Goal: Task Accomplishment & Management: Manage account settings

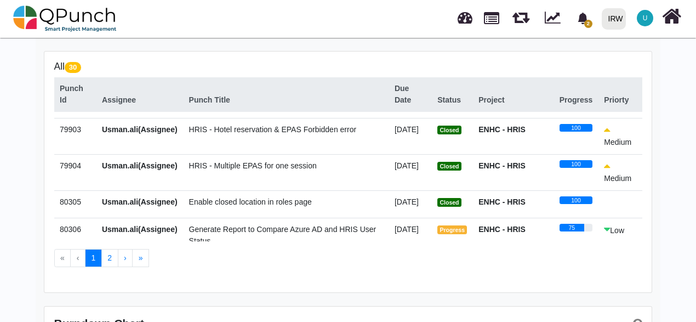
scroll to position [225, 0]
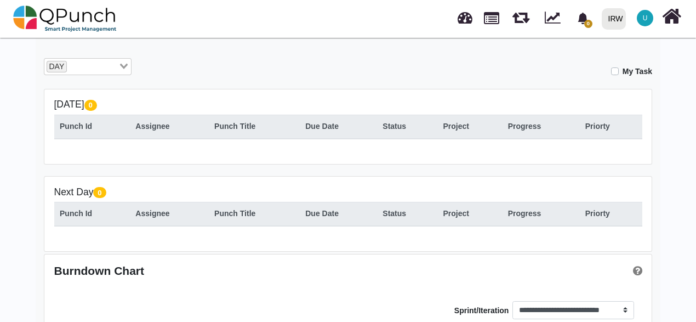
scroll to position [164, 0]
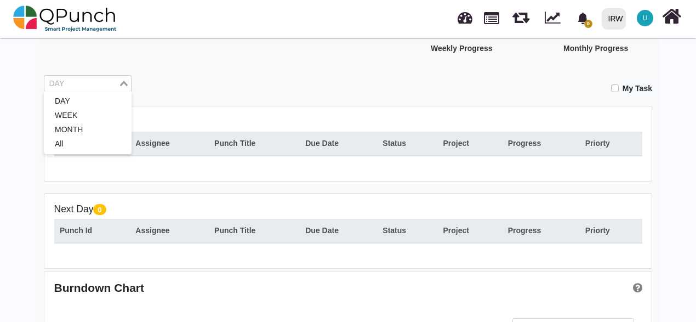
click at [86, 88] on input "Search for option" at bounding box center [81, 84] width 72 height 12
click at [88, 119] on li "WEEK" at bounding box center [88, 115] width 88 height 14
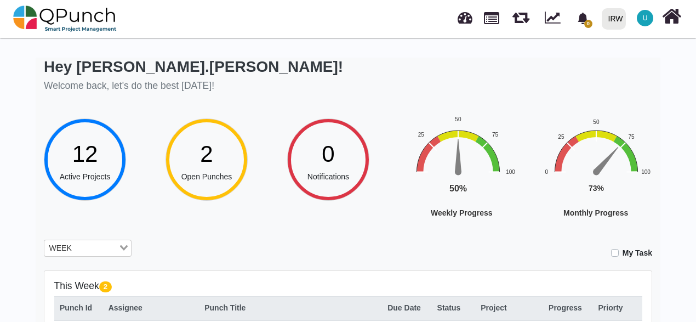
scroll to position [219, 0]
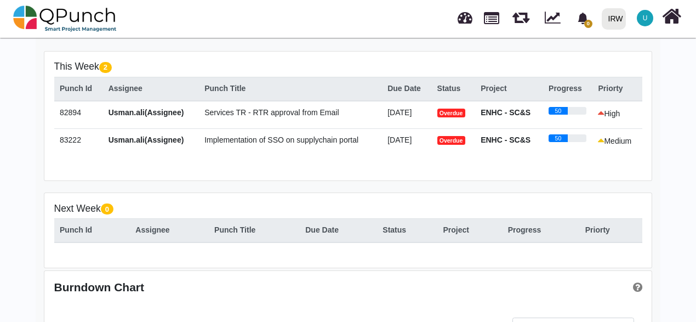
click at [251, 110] on span "Services TR - RTR approval from Email" at bounding box center [271, 112] width 134 height 9
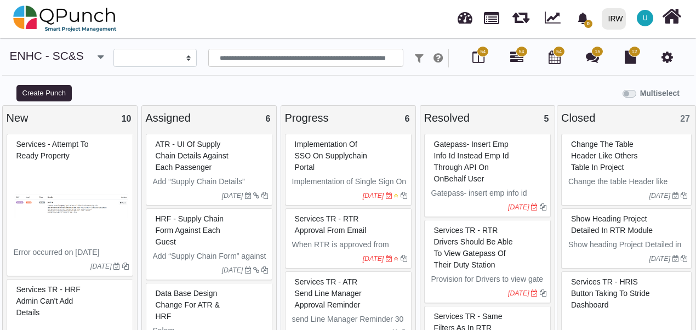
select select
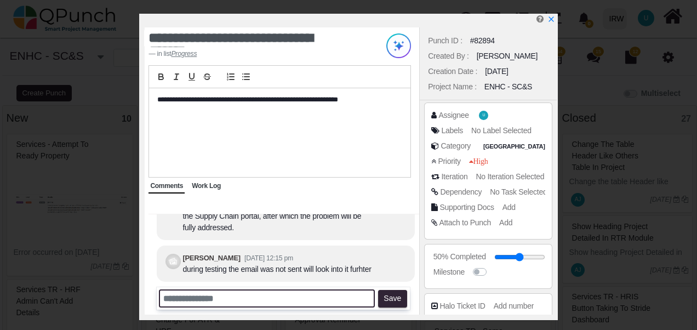
click at [265, 294] on input "text" at bounding box center [267, 298] width 216 height 18
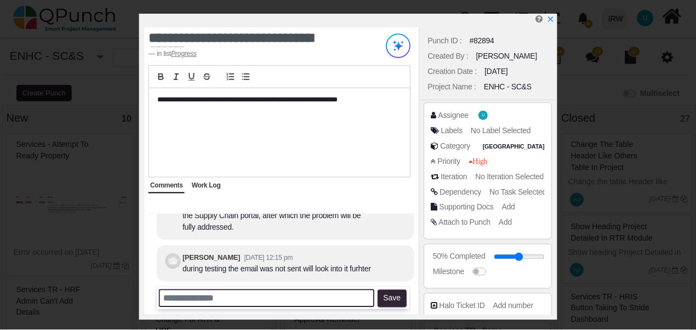
scroll to position [164, 0]
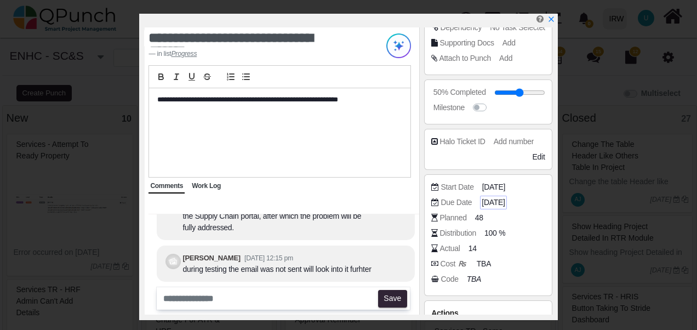
click at [491, 202] on span "[DATE]" at bounding box center [492, 203] width 23 height 12
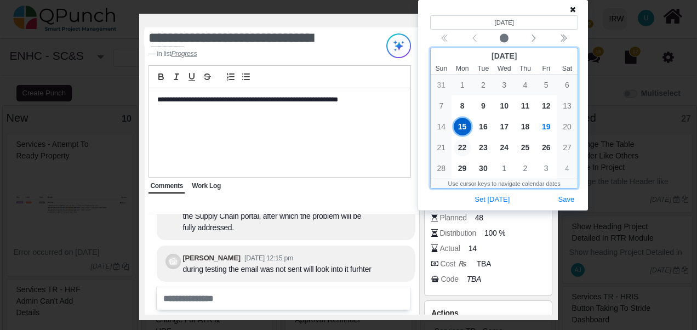
click at [463, 150] on span "22" at bounding box center [463, 148] width 18 height 18
click at [462, 129] on span "15" at bounding box center [463, 127] width 18 height 18
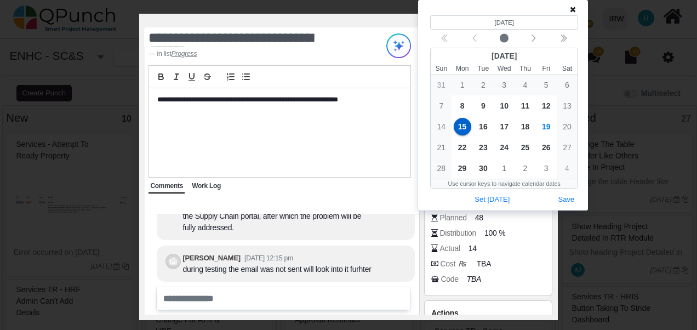
click at [575, 12] on icon at bounding box center [573, 9] width 6 height 8
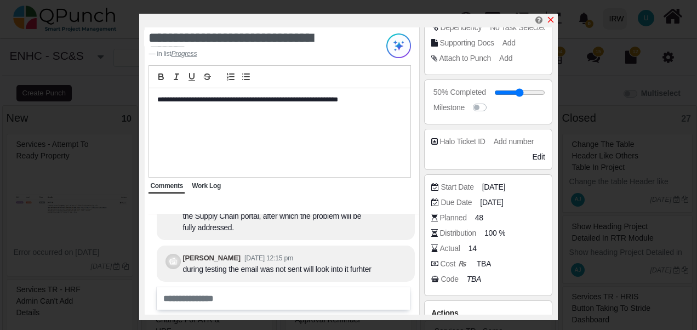
click at [550, 18] on icon "x" at bounding box center [550, 19] width 9 height 9
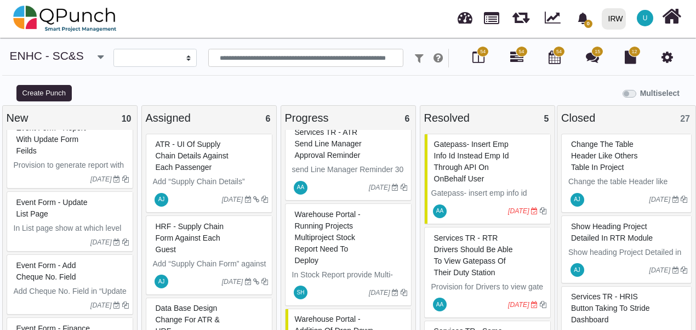
scroll to position [329, 0]
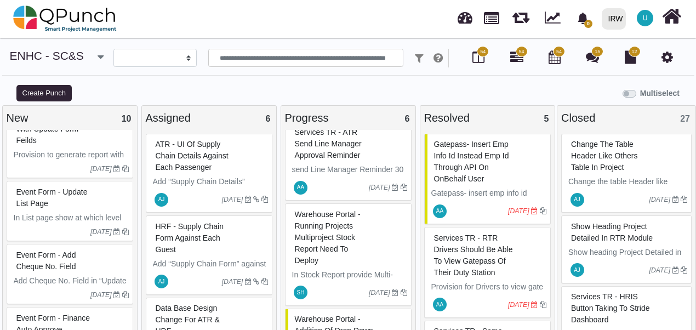
click at [38, 198] on span "Event Form - Update List page" at bounding box center [51, 197] width 71 height 20
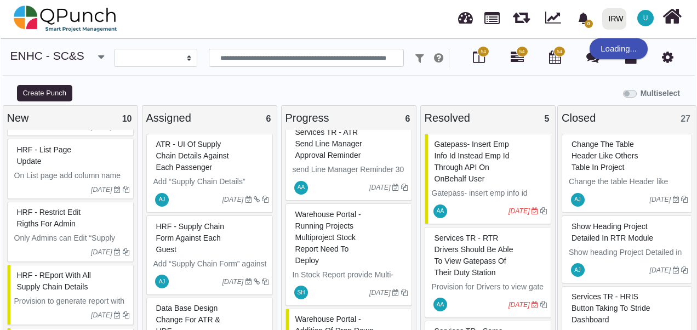
scroll to position [546, 0]
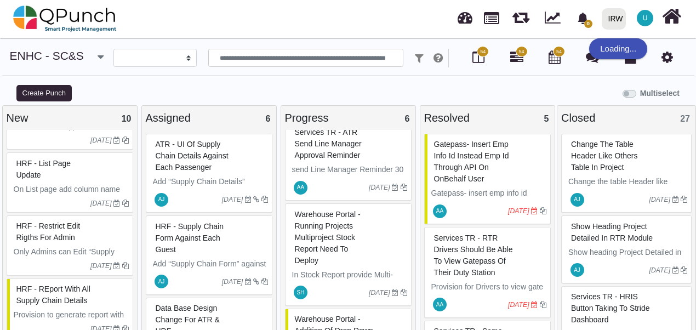
click at [32, 171] on span "HRF - List page update" at bounding box center [43, 169] width 55 height 20
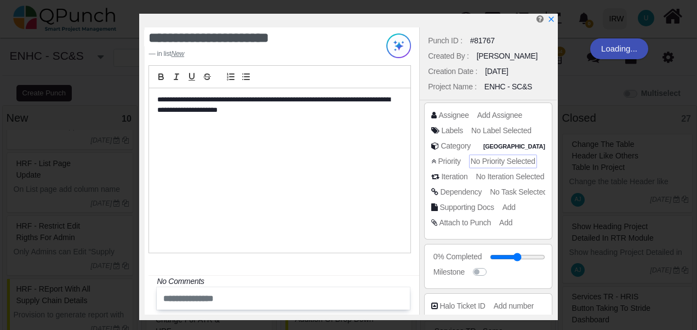
click at [484, 163] on span "No Priority Selected" at bounding box center [503, 161] width 65 height 9
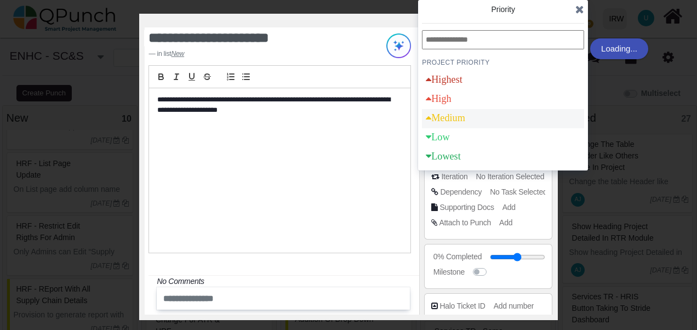
click at [455, 123] on div "Medium" at bounding box center [445, 118] width 39 height 10
click at [577, 9] on icon at bounding box center [579, 9] width 9 height 11
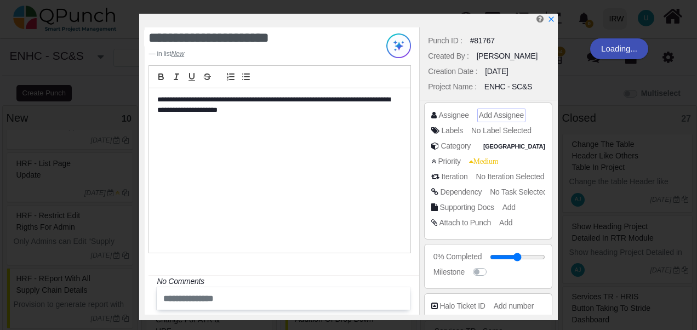
click at [486, 115] on span "Add Assignee" at bounding box center [501, 115] width 45 height 9
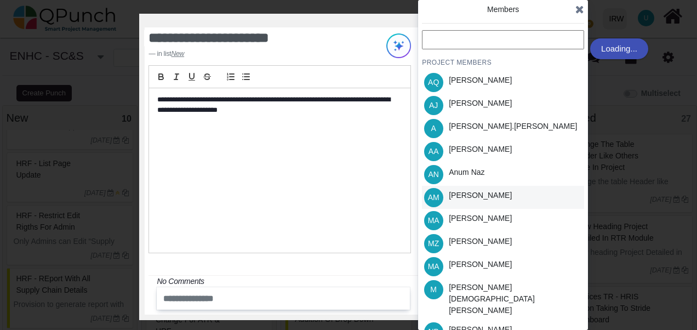
scroll to position [113, 0]
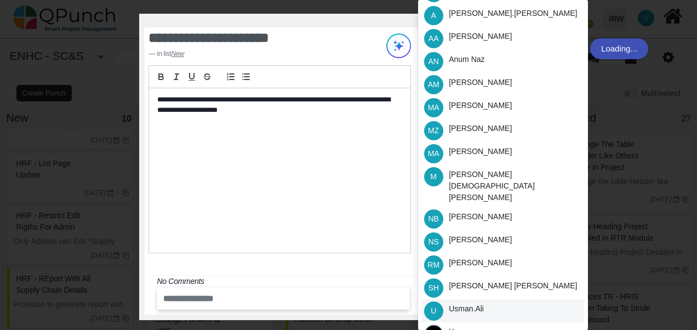
click at [480, 303] on div "Usman.ali" at bounding box center [466, 309] width 35 height 12
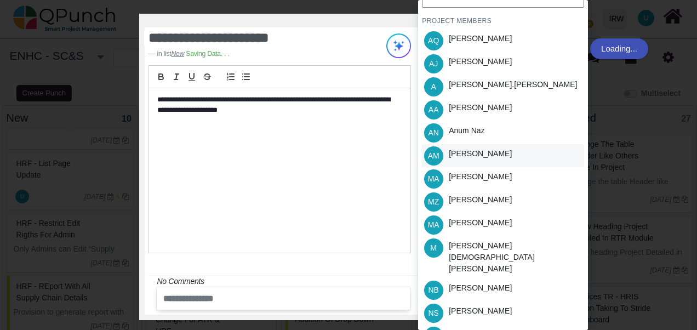
scroll to position [0, 0]
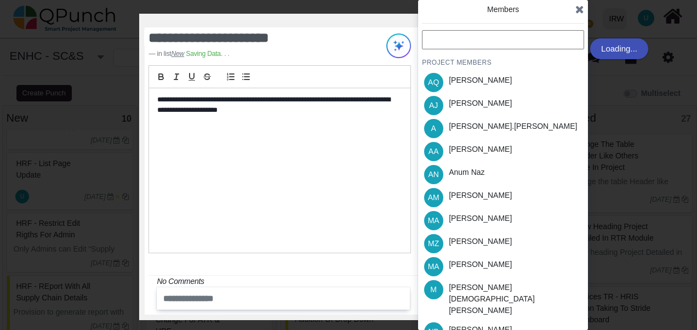
click at [577, 13] on icon at bounding box center [579, 9] width 9 height 11
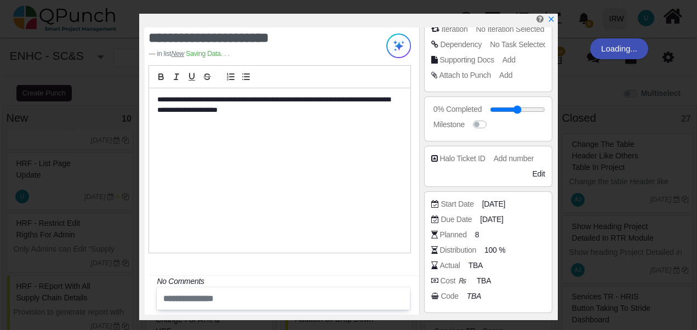
scroll to position [164, 0]
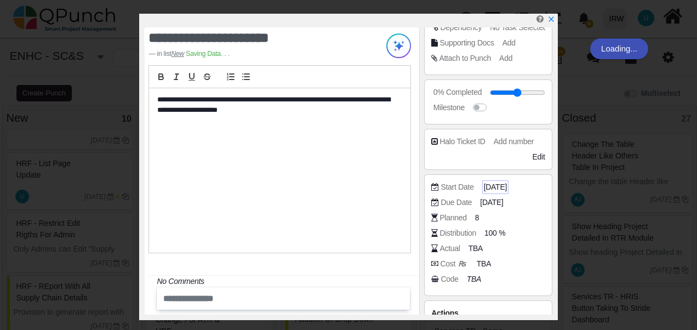
click at [490, 187] on span "[DATE]" at bounding box center [495, 187] width 23 height 12
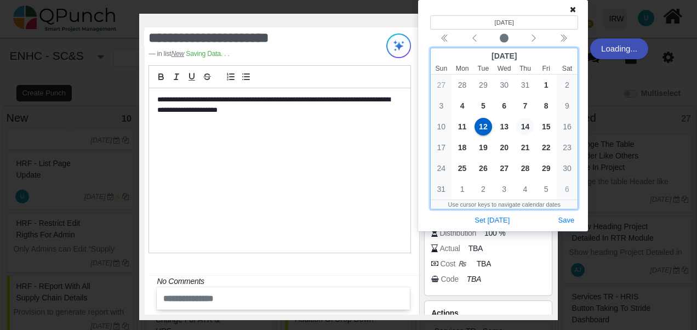
click at [525, 128] on span "14" at bounding box center [525, 127] width 18 height 18
click at [482, 126] on span "12" at bounding box center [483, 127] width 18 height 18
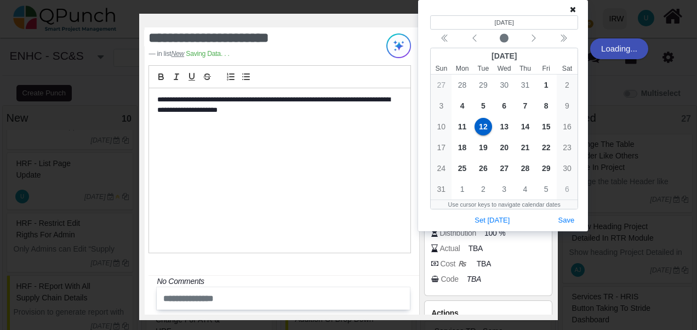
click at [570, 9] on icon at bounding box center [573, 9] width 6 height 8
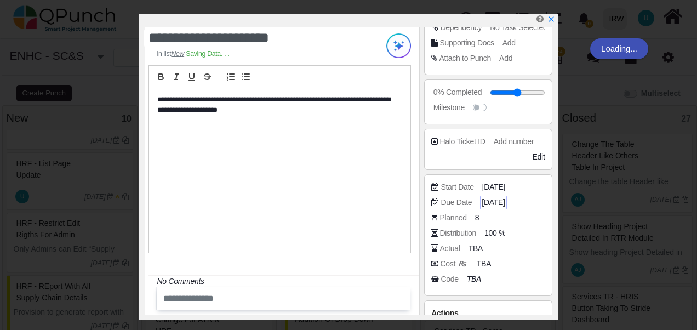
click at [503, 202] on span "[DATE]" at bounding box center [492, 203] width 23 height 12
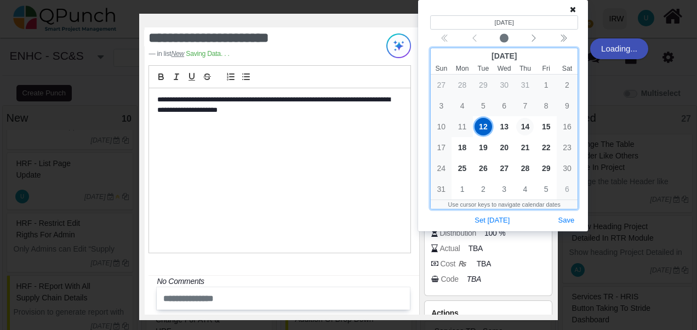
click at [528, 131] on span "14" at bounding box center [525, 127] width 18 height 18
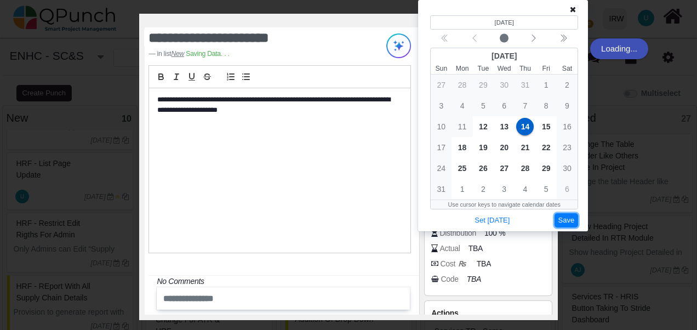
click at [564, 216] on button "Save" at bounding box center [566, 220] width 24 height 15
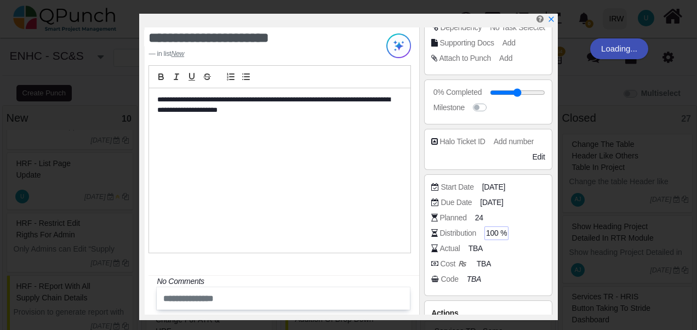
click at [493, 228] on span "100 %" at bounding box center [496, 233] width 21 height 12
type input "**"
click at [475, 245] on span "TBA" at bounding box center [477, 249] width 14 height 12
click at [472, 250] on span "TBA" at bounding box center [477, 249] width 14 height 12
click at [474, 250] on span "TBA" at bounding box center [477, 249] width 14 height 12
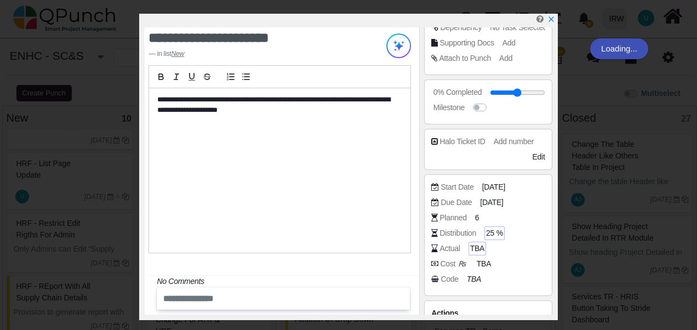
click at [474, 250] on span "TBA" at bounding box center [477, 249] width 14 height 12
click at [474, 246] on span "TBA" at bounding box center [477, 249] width 14 height 12
click at [514, 244] on div "Actual TBA" at bounding box center [490, 248] width 119 height 11
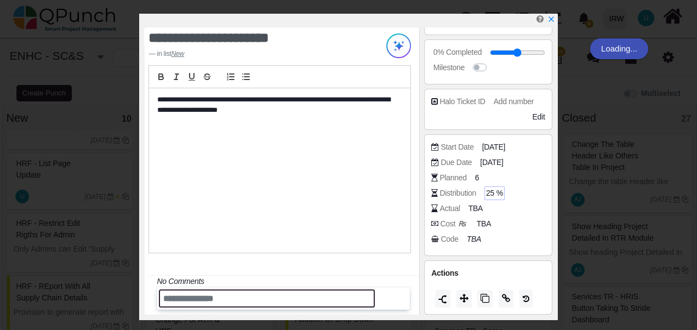
click at [216, 298] on input "text" at bounding box center [267, 298] width 216 height 18
type input "*"
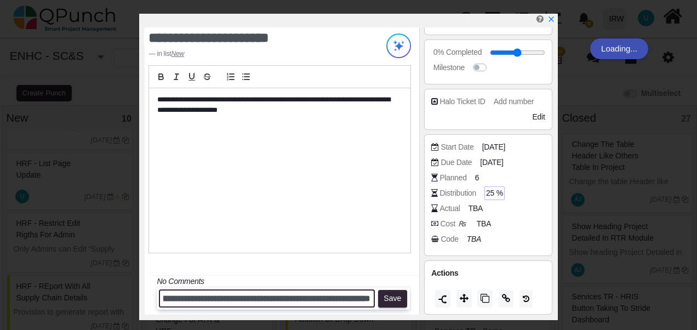
scroll to position [0, 111]
type input "**********"
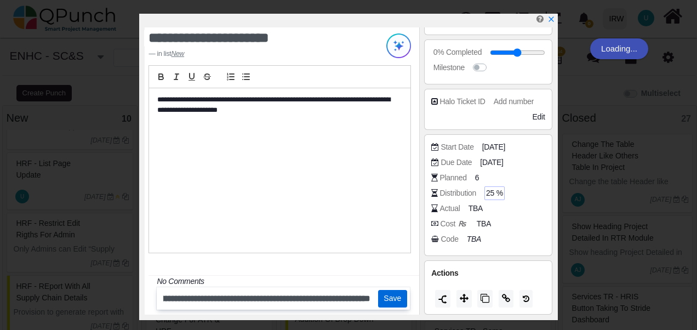
click at [388, 299] on button "Save" at bounding box center [392, 299] width 29 height 18
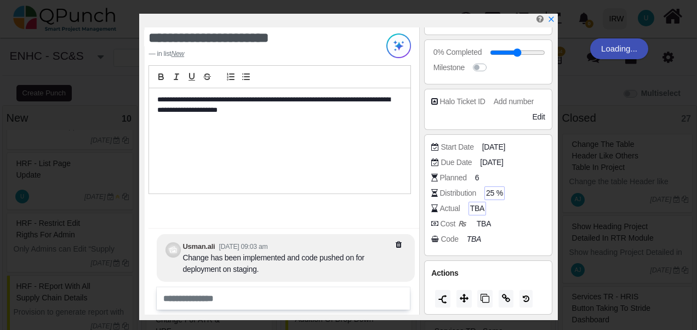
click at [477, 204] on span "TBA" at bounding box center [477, 209] width 14 height 12
click at [499, 194] on span "25 %" at bounding box center [494, 193] width 17 height 12
drag, startPoint x: 516, startPoint y: 191, endPoint x: 479, endPoint y: 194, distance: 36.8
click at [479, 194] on div "Distribution **" at bounding box center [490, 192] width 119 height 11
type input "***"
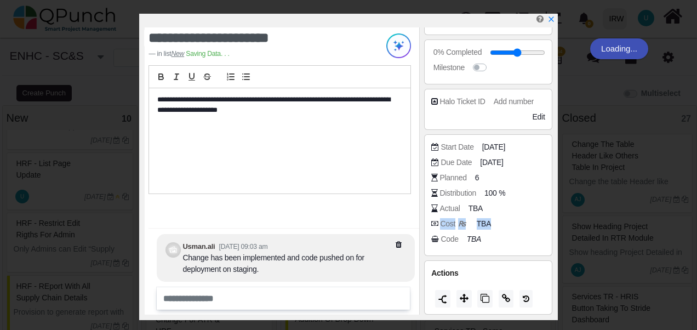
click at [516, 216] on div "Start Date 12-08-2025 Due Date 14-08-2025 Planned 6 Distribution 100 % Actual T…" at bounding box center [487, 194] width 113 height 107
drag, startPoint x: 516, startPoint y: 216, endPoint x: 472, endPoint y: 206, distance: 45.0
click at [472, 206] on span "TBA" at bounding box center [477, 209] width 14 height 12
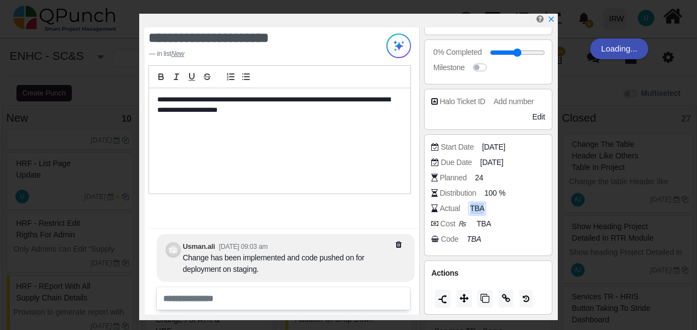
click at [472, 206] on span "TBA" at bounding box center [477, 209] width 14 height 12
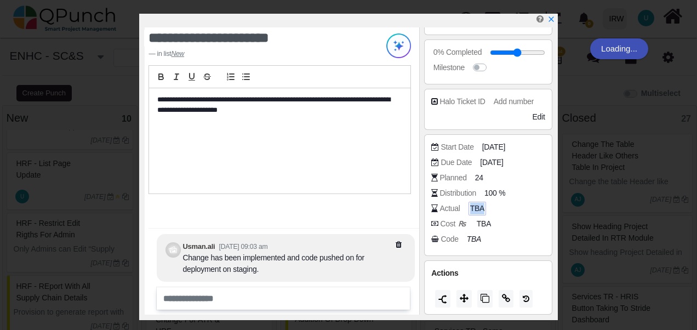
click at [472, 206] on span "TBA" at bounding box center [477, 209] width 14 height 12
drag, startPoint x: 487, startPoint y: 191, endPoint x: 519, endPoint y: 191, distance: 31.8
click at [519, 191] on div "Distribution 100 %" at bounding box center [490, 192] width 119 height 11
type input "*"
type input "**"
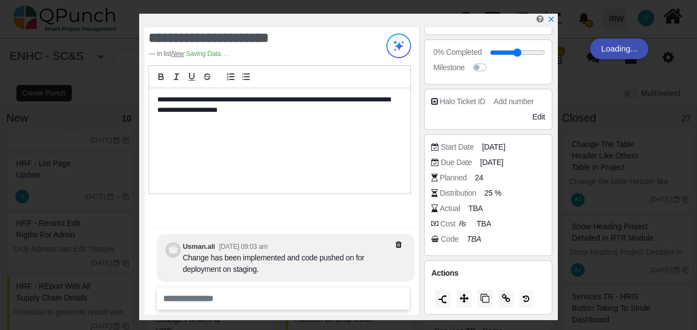
click at [496, 208] on div "Actual TBA" at bounding box center [490, 208] width 119 height 11
click at [461, 299] on icon at bounding box center [464, 298] width 9 height 9
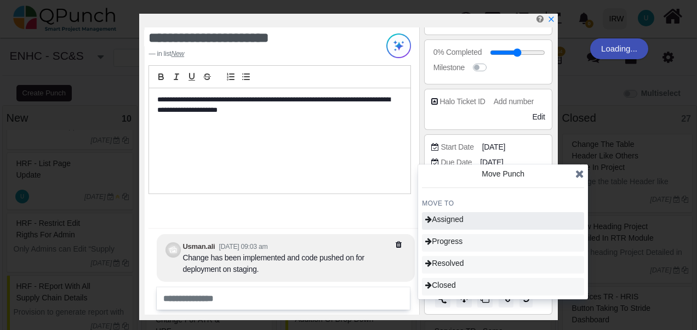
click at [449, 218] on span "Assigned" at bounding box center [444, 219] width 38 height 9
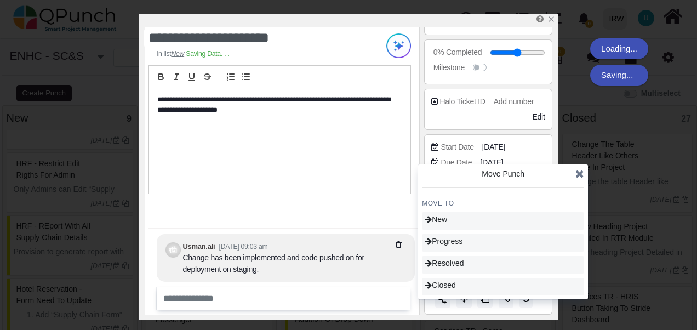
type input "**"
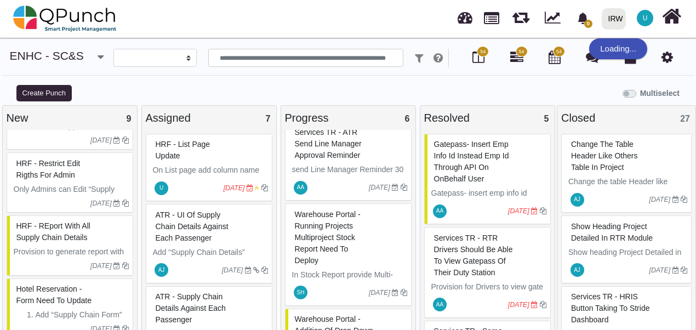
click at [176, 157] on span "HRF - List page update" at bounding box center [183, 150] width 55 height 20
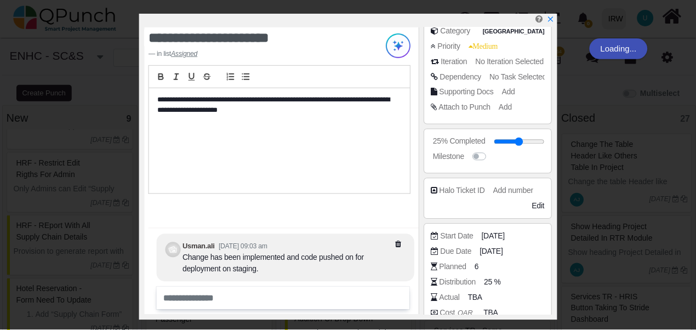
scroll to position [204, 0]
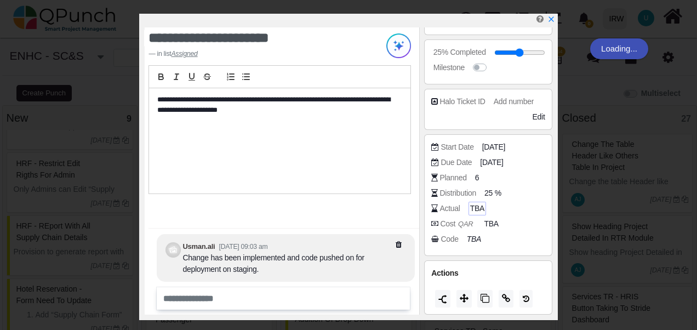
click at [472, 207] on span "TBA" at bounding box center [477, 209] width 14 height 12
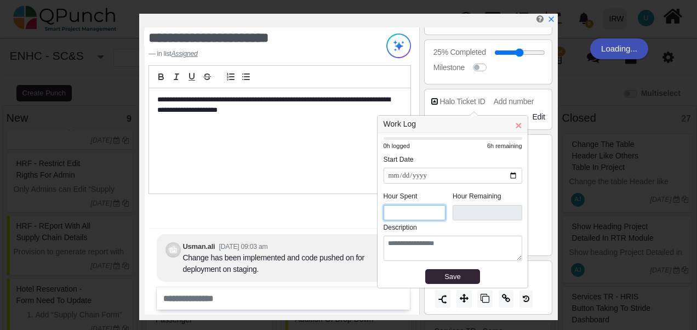
drag, startPoint x: 401, startPoint y: 211, endPoint x: 385, endPoint y: 212, distance: 16.5
click at [385, 212] on input "*" at bounding box center [414, 213] width 62 height 16
click at [403, 215] on input "*" at bounding box center [414, 213] width 62 height 16
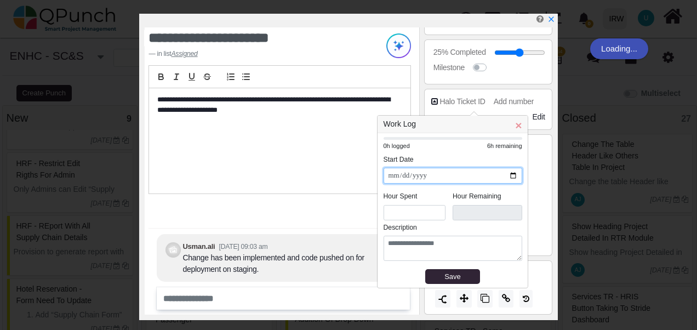
click at [515, 176] on input "**********" at bounding box center [452, 176] width 139 height 16
type input "**********"
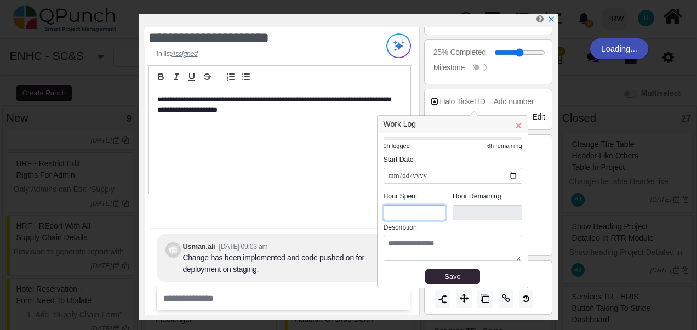
drag, startPoint x: 394, startPoint y: 211, endPoint x: 374, endPoint y: 213, distance: 20.8
click at [374, 213] on body "**********" at bounding box center [348, 170] width 697 height 341
drag, startPoint x: 394, startPoint y: 209, endPoint x: 384, endPoint y: 211, distance: 10.8
click at [384, 211] on input "*" at bounding box center [414, 213] width 62 height 16
click at [456, 276] on div "Save" at bounding box center [452, 276] width 47 height 11
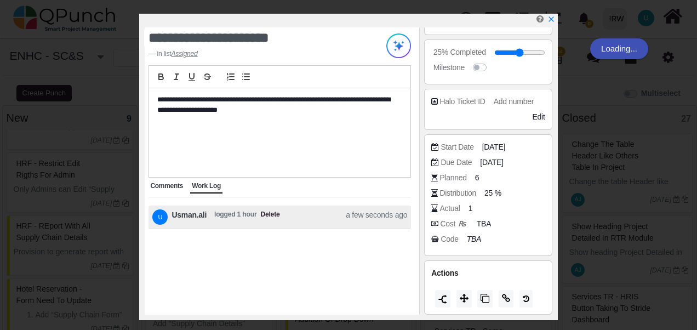
drag, startPoint x: 347, startPoint y: 214, endPoint x: 406, endPoint y: 217, distance: 59.2
click at [406, 217] on span "a few seconds ago" at bounding box center [376, 216] width 61 height 15
click at [267, 214] on span "Delete" at bounding box center [269, 216] width 19 height 15
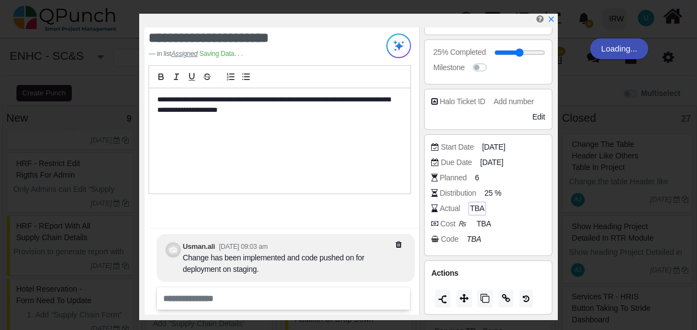
click at [474, 206] on span "TBA" at bounding box center [477, 209] width 14 height 12
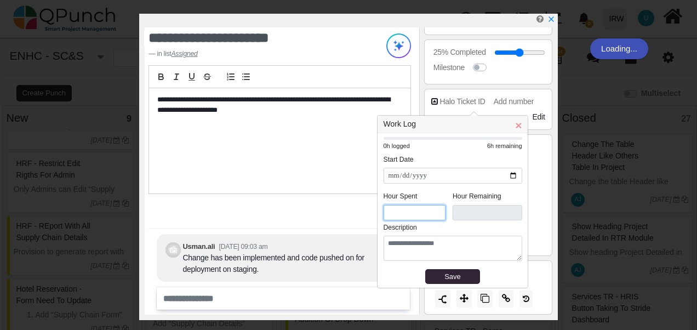
drag, startPoint x: 394, startPoint y: 210, endPoint x: 375, endPoint y: 213, distance: 19.3
click at [375, 213] on body "**********" at bounding box center [348, 170] width 697 height 341
drag, startPoint x: 394, startPoint y: 214, endPoint x: 387, endPoint y: 214, distance: 7.1
click at [387, 214] on input "*" at bounding box center [414, 213] width 62 height 16
type input "*"
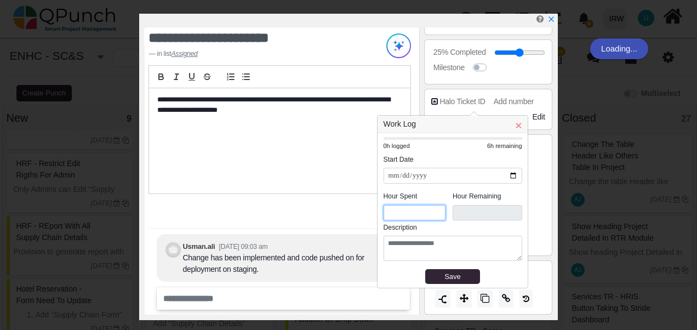
type input "***"
type input "*"
click at [454, 274] on div "Save" at bounding box center [452, 276] width 47 height 11
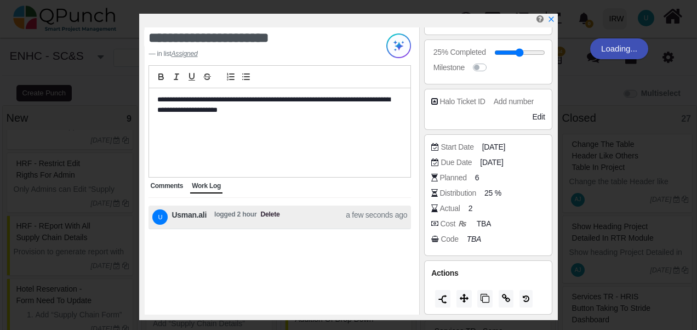
click at [173, 186] on span "Comments" at bounding box center [166, 186] width 33 height 8
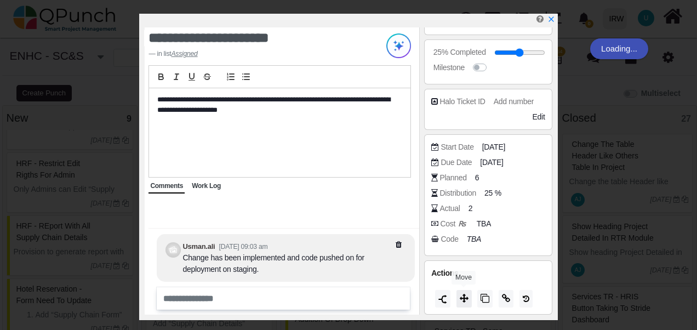
click at [463, 299] on icon at bounding box center [464, 298] width 9 height 9
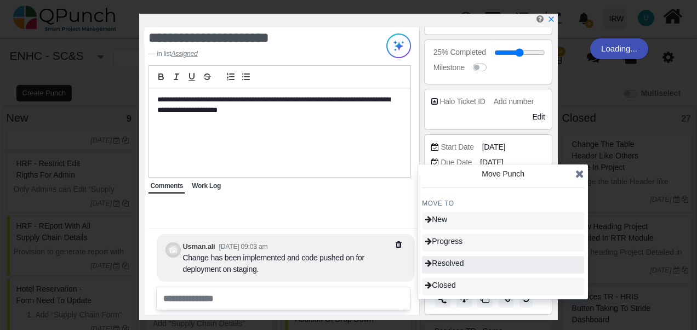
click at [458, 265] on span "Resolved" at bounding box center [444, 263] width 38 height 9
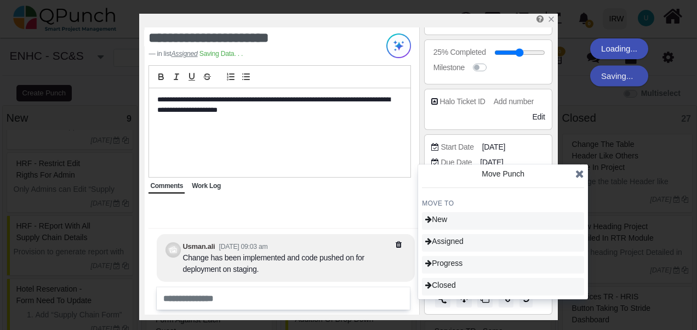
type input "**"
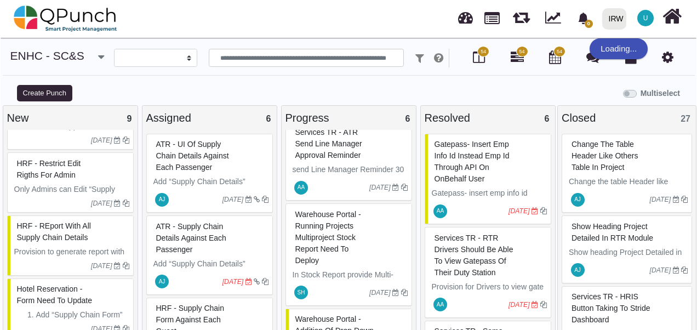
scroll to position [557, 0]
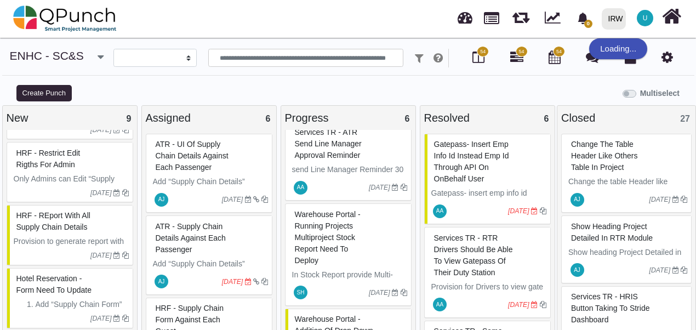
click at [48, 284] on span "Hotel Reservation - form need to update" at bounding box center [53, 284] width 75 height 20
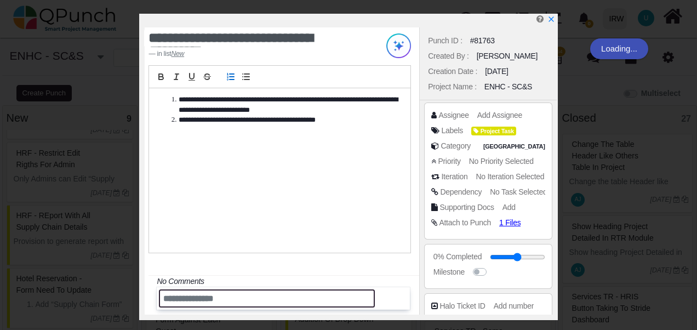
click at [189, 300] on input "text" at bounding box center [267, 298] width 216 height 18
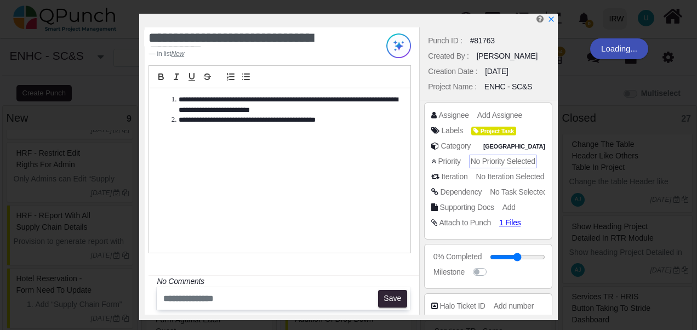
click at [494, 163] on span "No Priority Selected" at bounding box center [503, 161] width 65 height 9
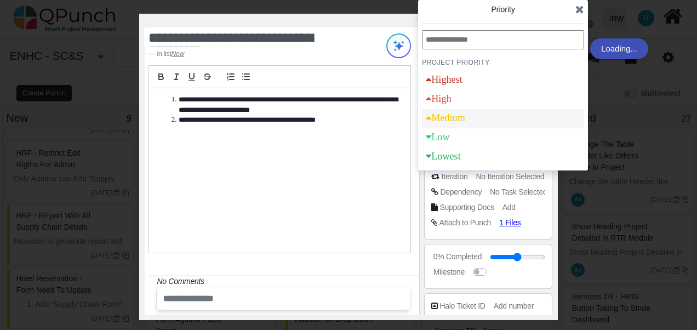
click at [452, 119] on div "Medium" at bounding box center [445, 118] width 39 height 10
click at [578, 9] on icon at bounding box center [579, 9] width 9 height 11
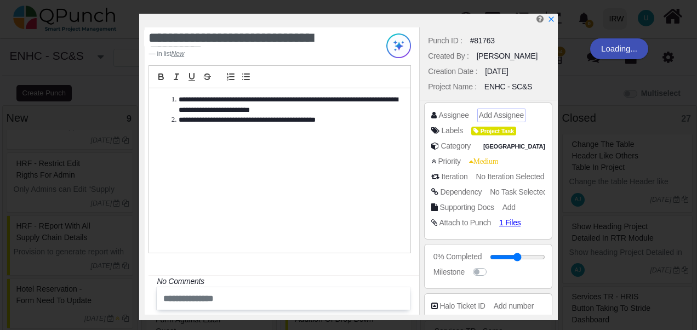
click at [502, 116] on span "Add Assignee" at bounding box center [501, 115] width 45 height 9
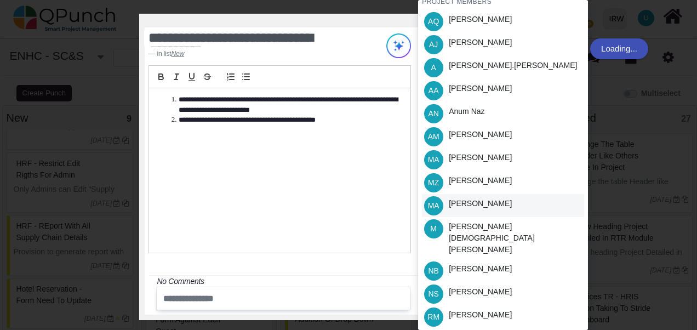
scroll to position [113, 0]
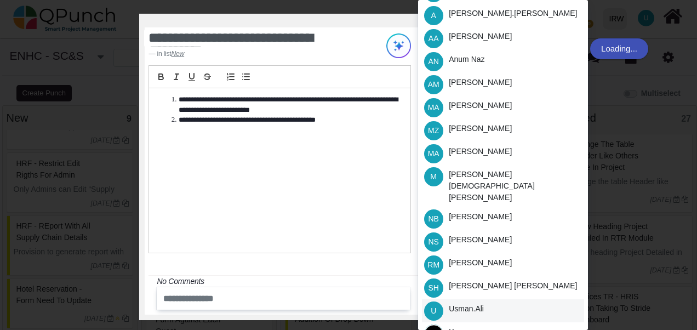
click at [461, 303] on div "Usman.ali" at bounding box center [466, 309] width 35 height 12
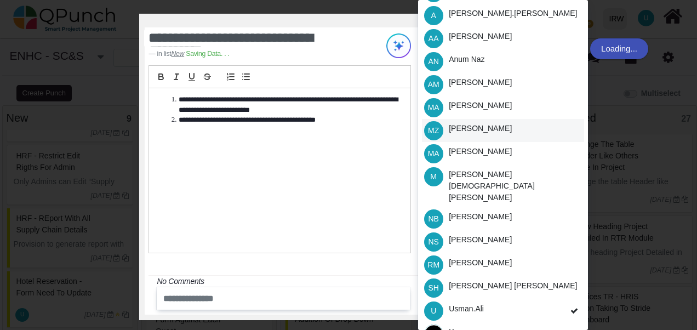
scroll to position [0, 0]
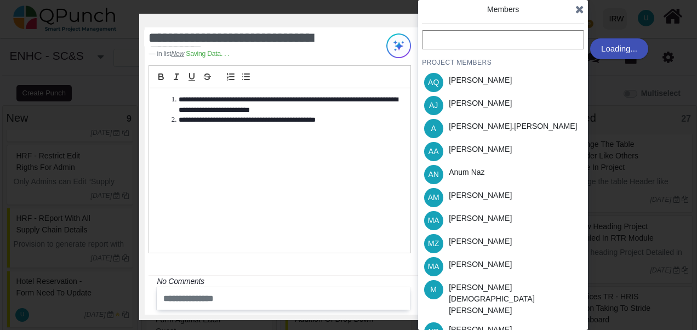
click at [579, 11] on icon at bounding box center [579, 9] width 9 height 11
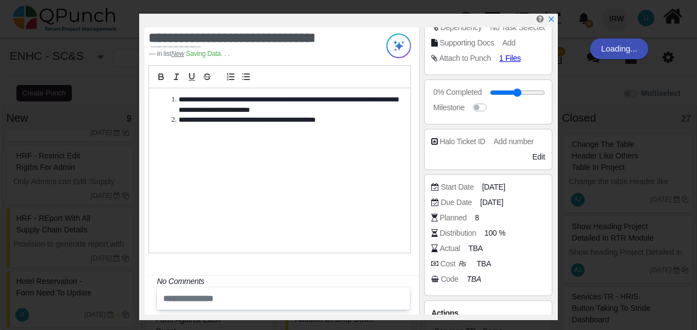
scroll to position [204, 0]
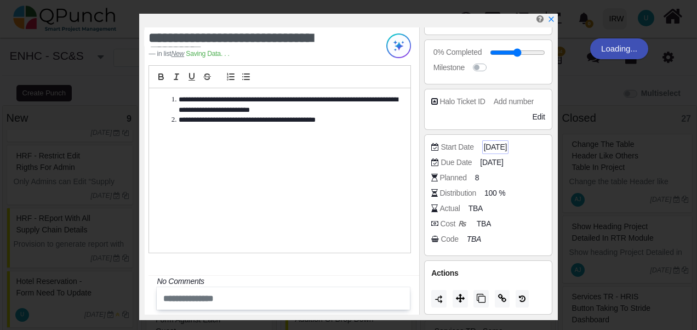
click at [492, 148] on span "[DATE]" at bounding box center [495, 147] width 23 height 12
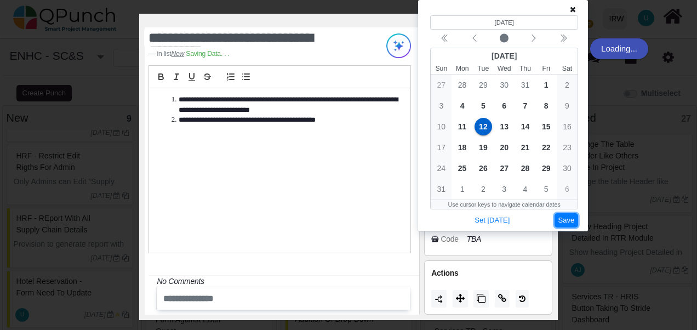
click at [565, 213] on button "Save" at bounding box center [566, 220] width 24 height 15
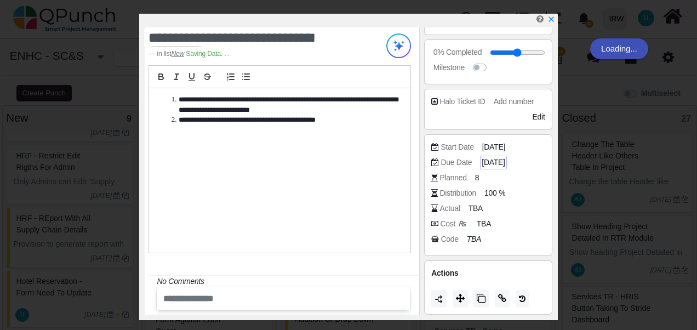
click at [504, 157] on span "[DATE]" at bounding box center [492, 163] width 23 height 12
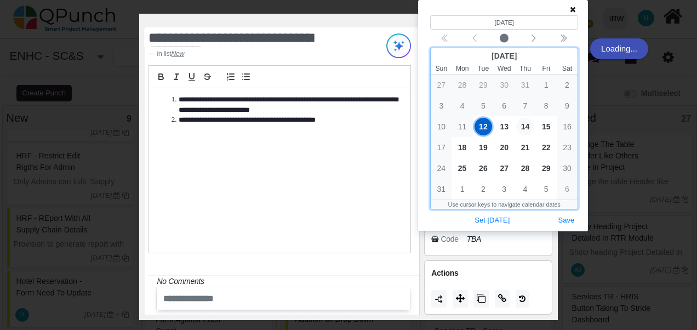
click at [528, 129] on span "14" at bounding box center [525, 127] width 18 height 18
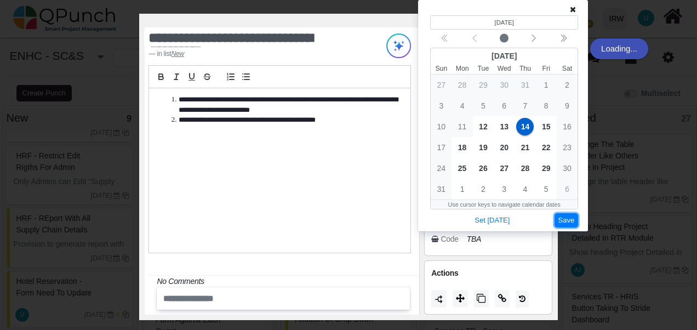
click at [565, 224] on button "Save" at bounding box center [566, 220] width 24 height 15
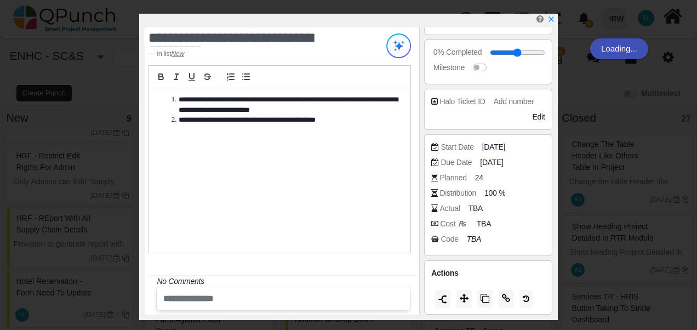
drag, startPoint x: 498, startPoint y: 191, endPoint x: 483, endPoint y: 194, distance: 15.0
click at [483, 194] on div "Distribution 100 %" at bounding box center [490, 192] width 119 height 11
type input "*"
type input "**"
click at [478, 210] on span "TBA" at bounding box center [477, 209] width 14 height 12
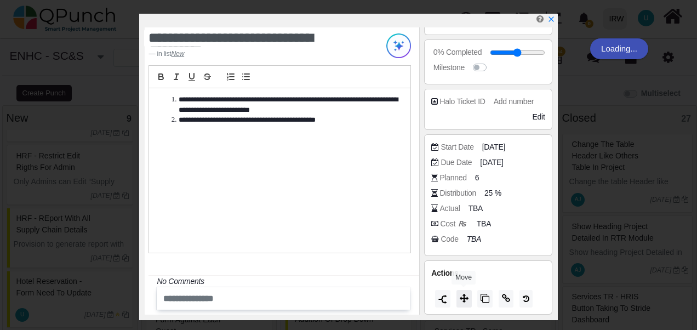
click at [458, 295] on button at bounding box center [463, 299] width 15 height 18
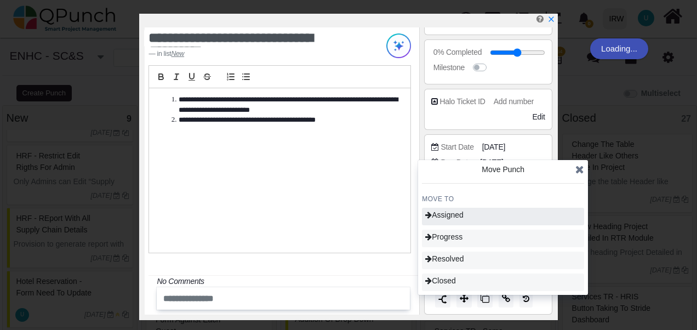
click at [454, 220] on div "Assigned" at bounding box center [503, 217] width 162 height 18
type input "**"
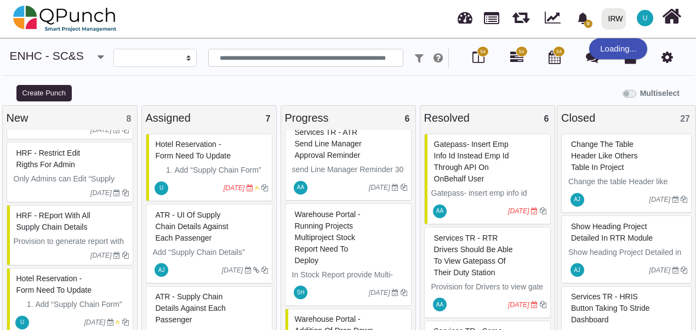
click at [193, 149] on div "Hotel Reservation - form need to update" at bounding box center [210, 150] width 115 height 28
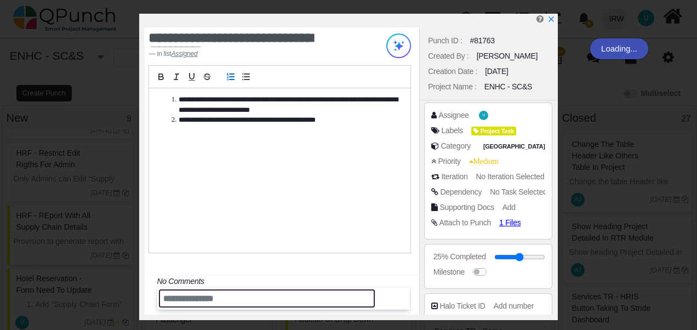
click at [182, 299] on input "text" at bounding box center [267, 298] width 216 height 18
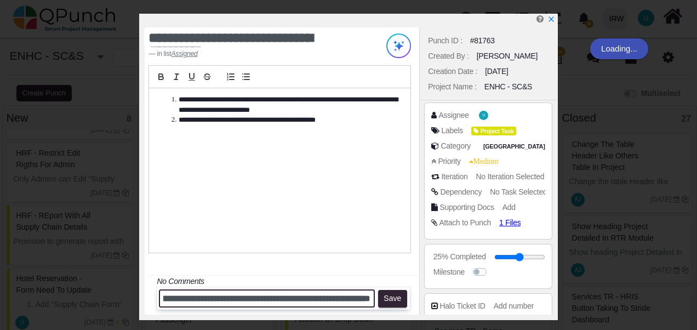
scroll to position [0, 169]
type input "**********"
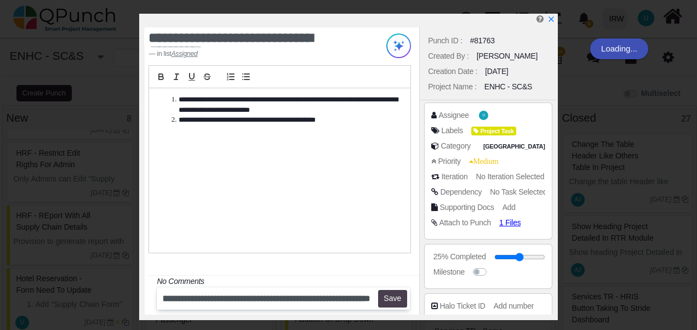
click at [389, 301] on button "Save" at bounding box center [392, 299] width 29 height 18
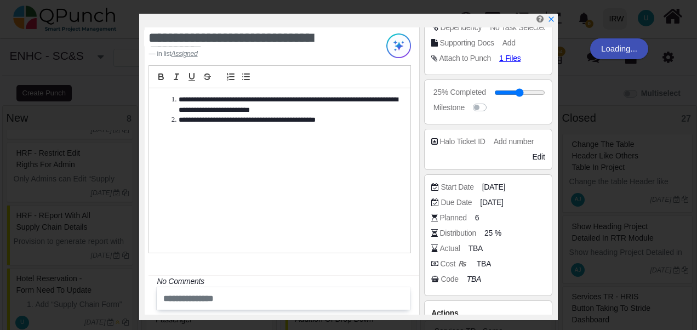
scroll to position [204, 0]
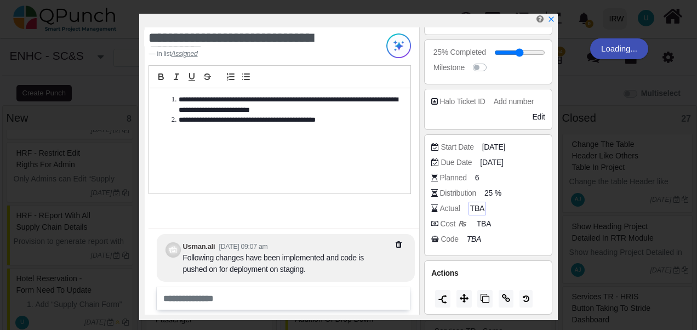
click at [471, 207] on span "TBA" at bounding box center [477, 209] width 14 height 12
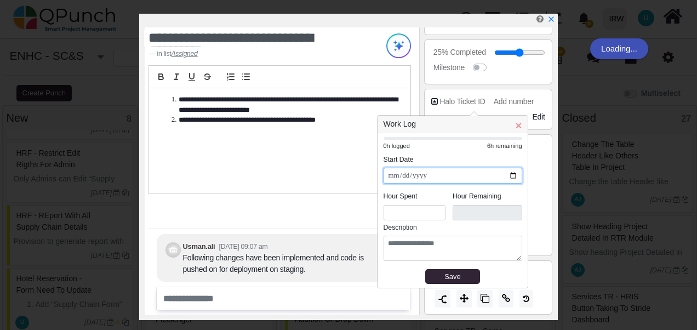
click at [511, 176] on input "**********" at bounding box center [452, 176] width 139 height 16
type input "**********"
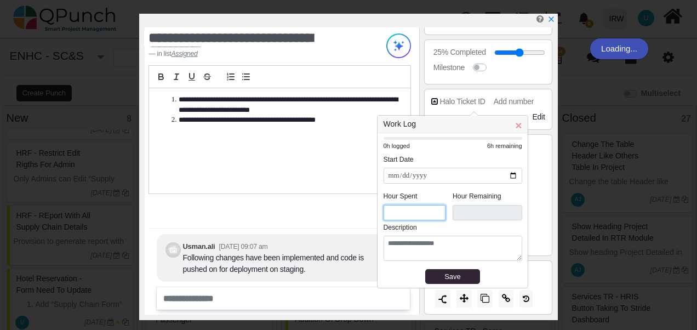
drag, startPoint x: 401, startPoint y: 211, endPoint x: 373, endPoint y: 214, distance: 28.0
click at [373, 214] on body "**********" at bounding box center [348, 170] width 697 height 341
drag, startPoint x: 391, startPoint y: 213, endPoint x: 382, endPoint y: 213, distance: 8.8
click at [382, 213] on div "**********" at bounding box center [452, 210] width 150 height 154
type input "*"
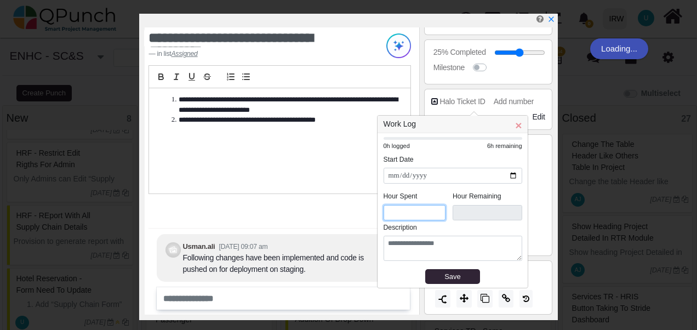
type input "***"
type input "*"
click at [438, 273] on div "Save" at bounding box center [452, 276] width 47 height 11
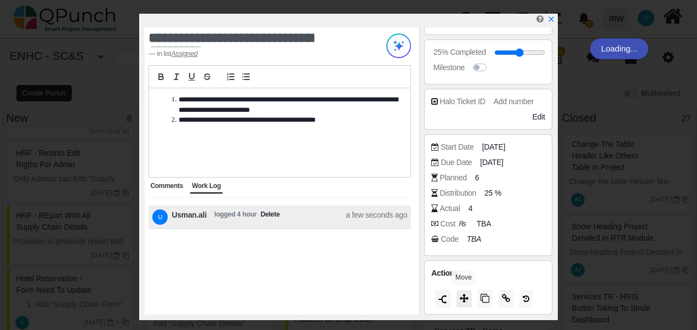
click at [460, 298] on icon at bounding box center [464, 298] width 9 height 9
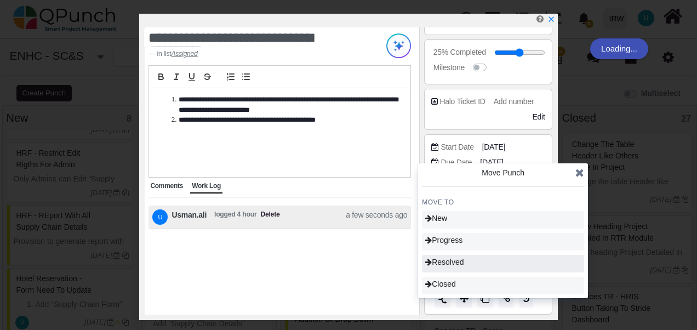
click at [463, 262] on span "Resolved" at bounding box center [444, 261] width 38 height 9
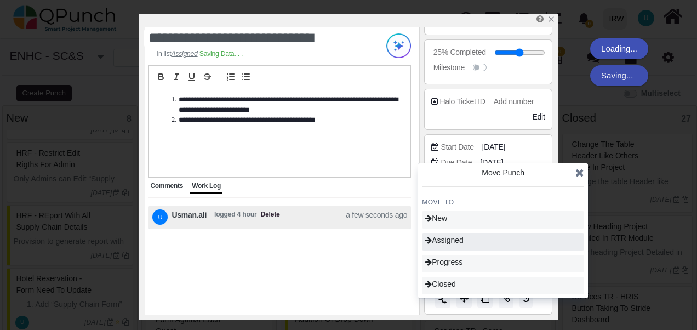
type input "**"
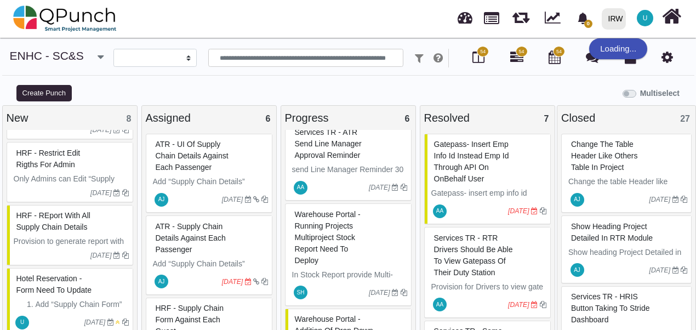
click at [60, 222] on span "HRF - REport with all supply chain details" at bounding box center [53, 221] width 74 height 20
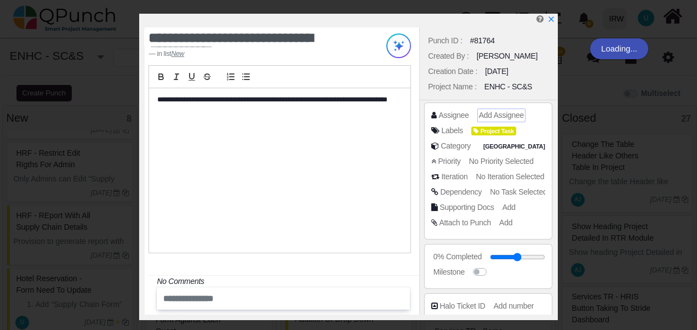
click at [504, 116] on span "Add Assignee" at bounding box center [501, 115] width 45 height 9
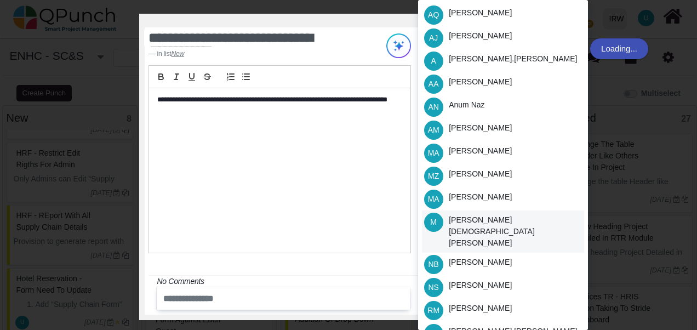
scroll to position [113, 0]
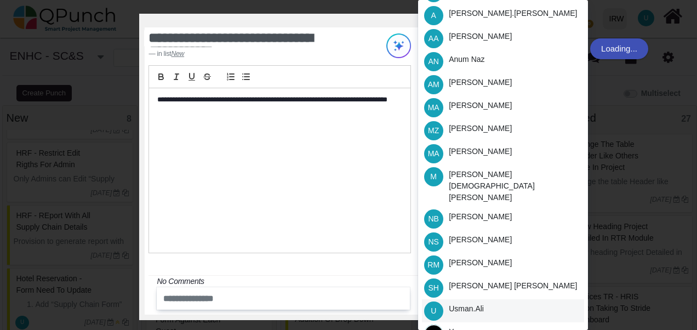
click at [462, 303] on div "Usman.ali" at bounding box center [466, 309] width 35 height 12
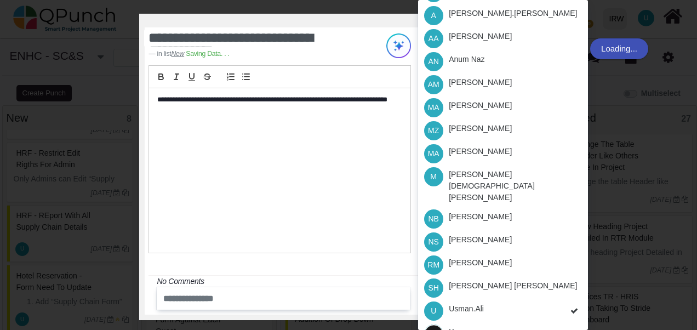
scroll to position [0, 0]
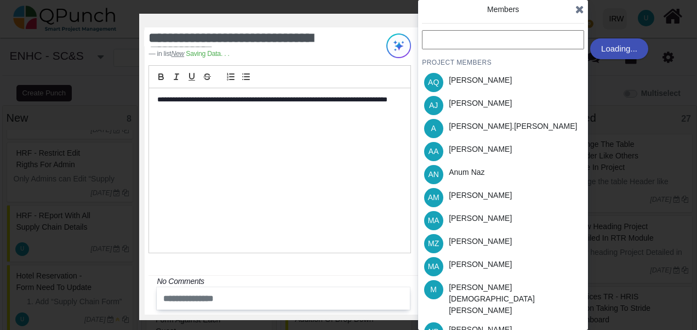
click at [581, 10] on icon at bounding box center [579, 9] width 9 height 11
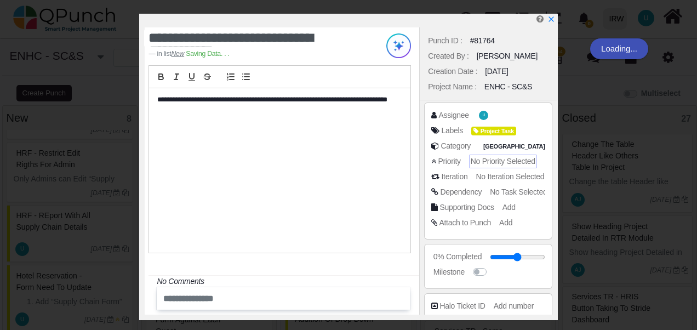
click at [500, 164] on span "No Priority Selected" at bounding box center [503, 161] width 65 height 9
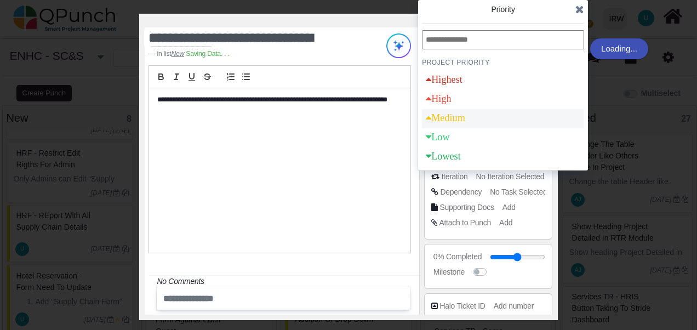
drag, startPoint x: 452, startPoint y: 118, endPoint x: 487, endPoint y: 127, distance: 36.3
click at [452, 118] on div "Medium" at bounding box center [445, 118] width 39 height 10
click at [578, 13] on icon at bounding box center [579, 9] width 9 height 11
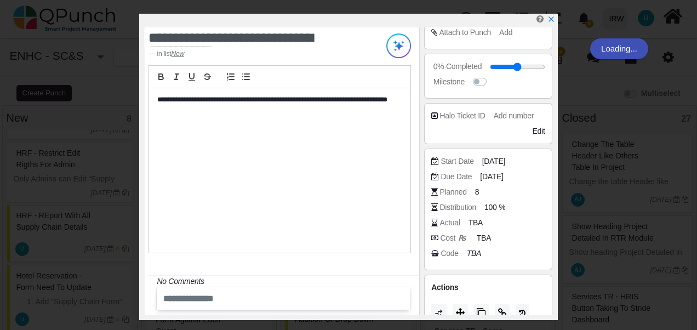
scroll to position [204, 0]
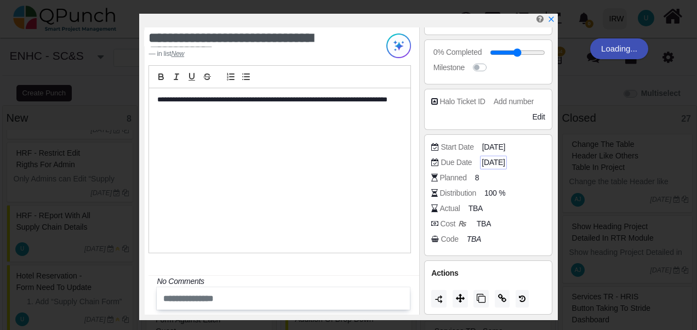
click at [493, 162] on span "[DATE]" at bounding box center [492, 163] width 23 height 12
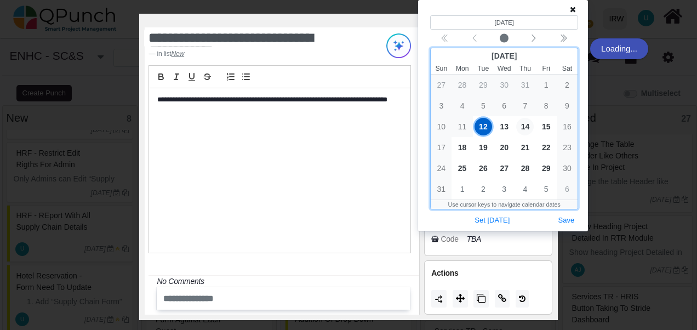
click at [528, 128] on span "14" at bounding box center [525, 127] width 18 height 18
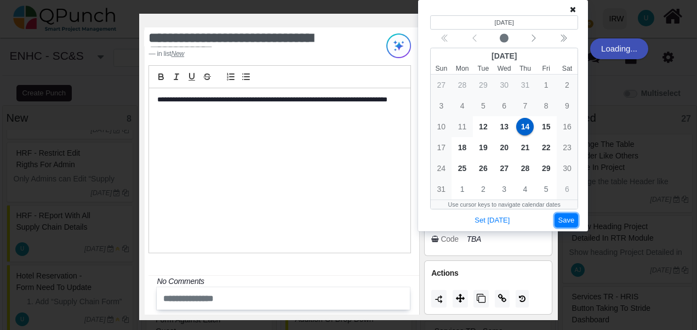
click at [565, 221] on button "Save" at bounding box center [566, 220] width 24 height 15
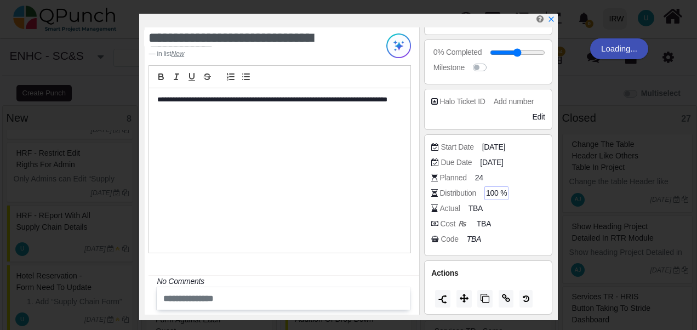
click at [500, 187] on span "100 %" at bounding box center [496, 193] width 21 height 12
drag, startPoint x: 512, startPoint y: 188, endPoint x: 492, endPoint y: 192, distance: 20.7
click at [492, 192] on input "***" at bounding box center [514, 193] width 55 height 11
type input "**"
click at [473, 207] on span "TBA" at bounding box center [477, 209] width 14 height 12
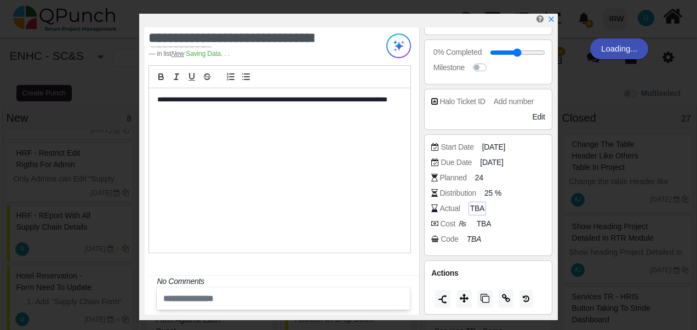
click at [473, 207] on span "TBA" at bounding box center [477, 209] width 14 height 12
click at [464, 303] on button at bounding box center [463, 299] width 15 height 18
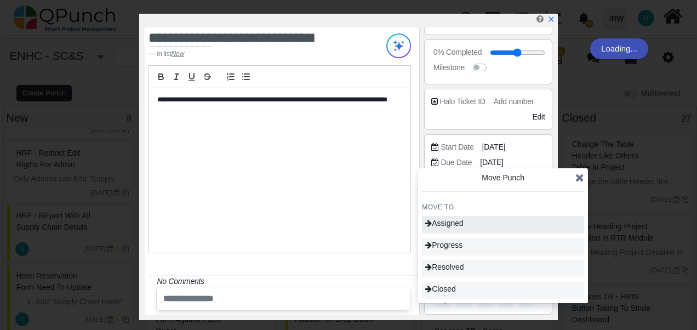
click at [461, 227] on span "Assigned" at bounding box center [444, 223] width 38 height 9
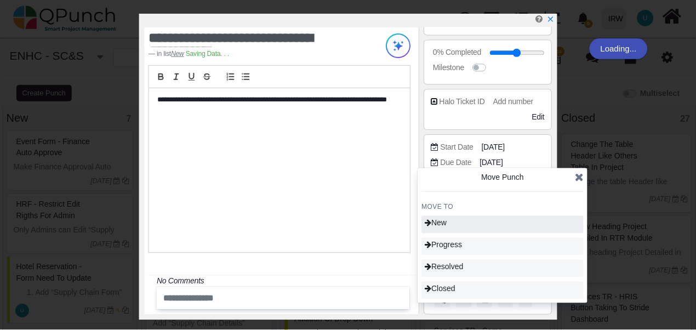
scroll to position [502, 0]
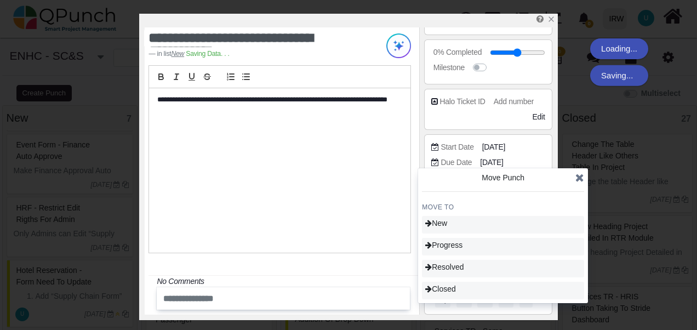
type input "**"
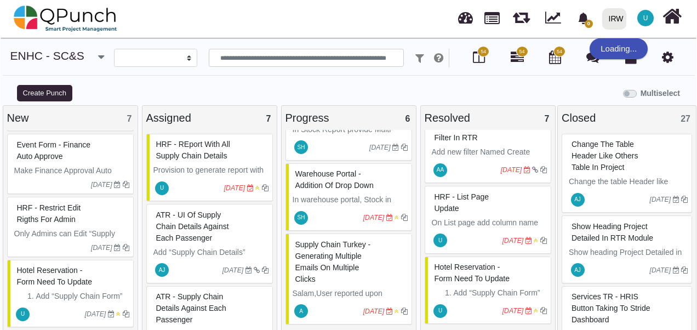
scroll to position [448, 0]
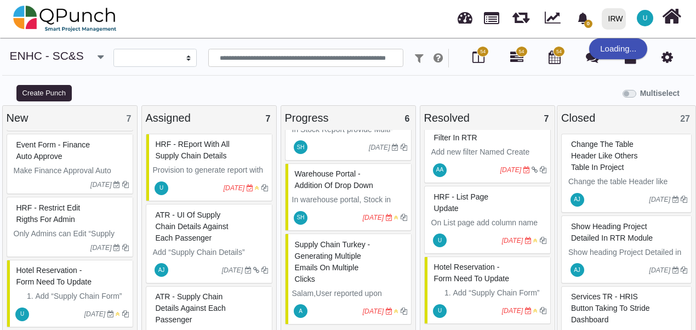
click at [57, 279] on span "Hotel Reservation - form need to update" at bounding box center [53, 276] width 75 height 20
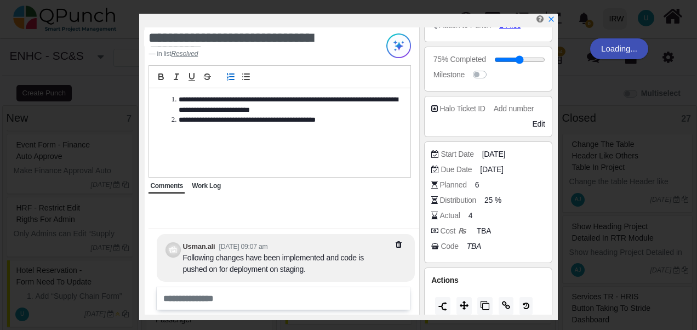
scroll to position [204, 0]
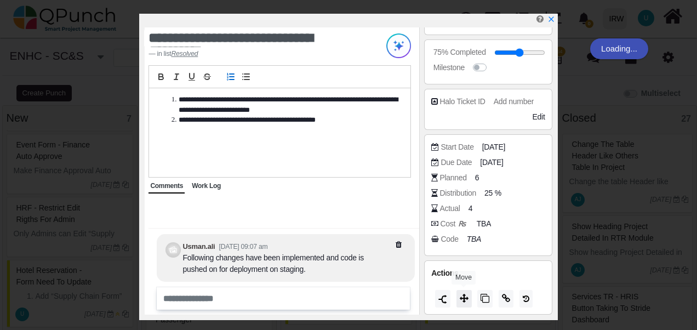
click at [461, 302] on button at bounding box center [463, 299] width 15 height 18
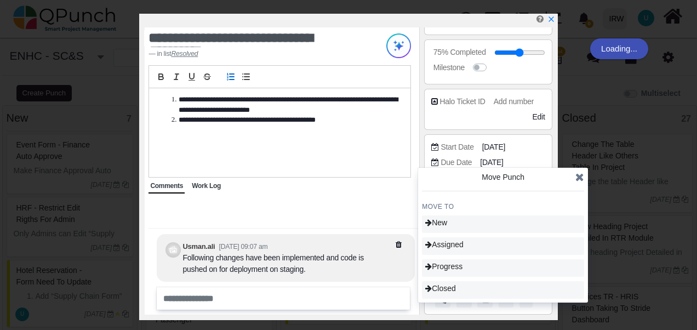
click at [576, 179] on icon at bounding box center [579, 176] width 9 height 11
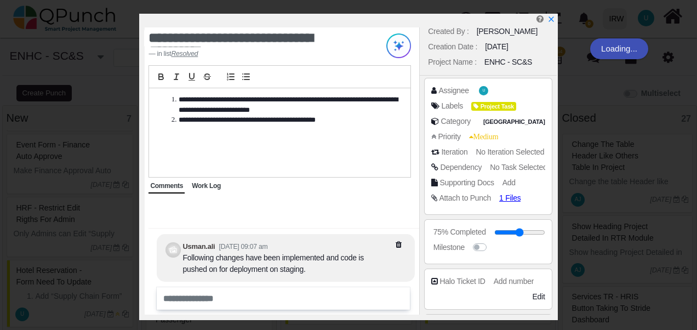
scroll to position [0, 0]
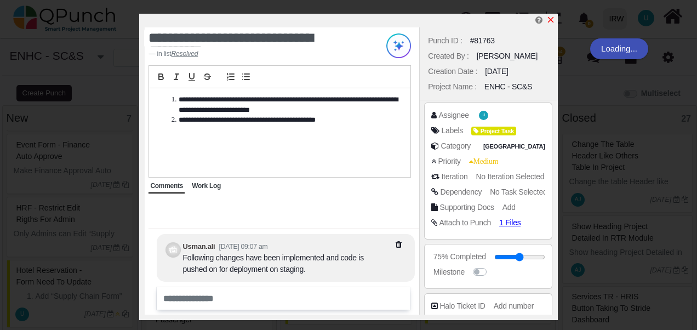
click at [551, 18] on icon "x" at bounding box center [550, 19] width 9 height 9
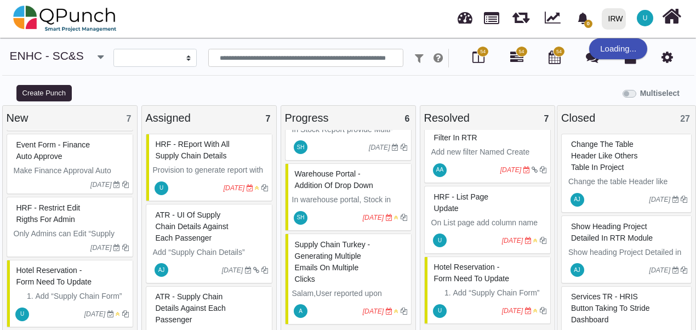
click at [47, 211] on span "HRF - Restrict edit rigths for admin" at bounding box center [48, 213] width 64 height 20
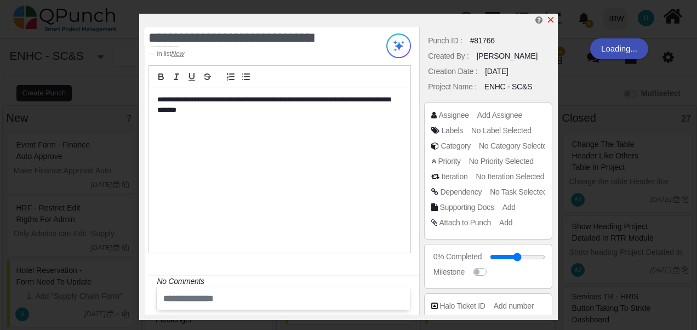
click at [551, 18] on icon "x" at bounding box center [550, 19] width 9 height 9
click at [552, 21] on icon "x" at bounding box center [550, 19] width 9 height 9
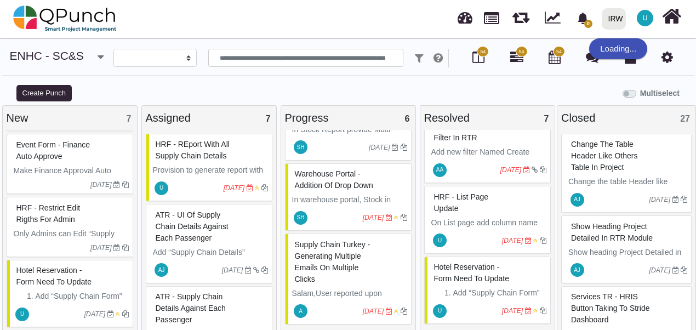
click at [194, 153] on span "HRF - REport with all supply chain details" at bounding box center [193, 150] width 74 height 20
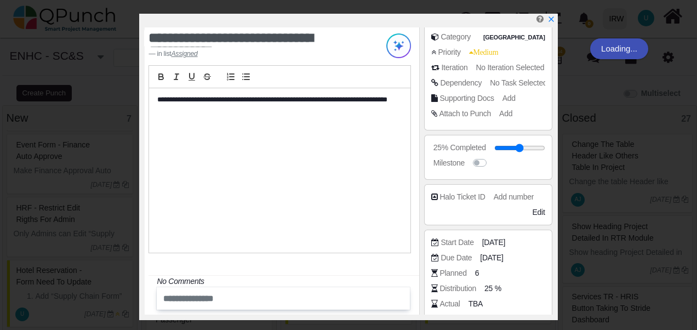
scroll to position [204, 0]
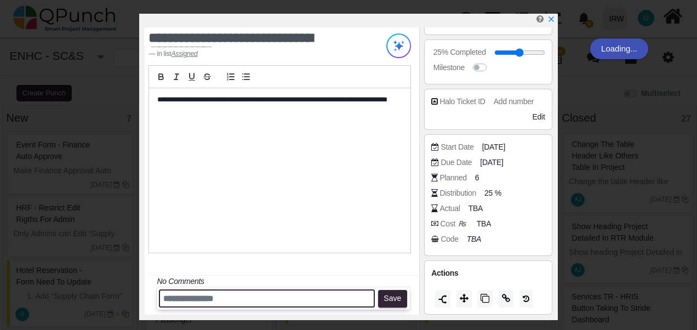
click at [180, 297] on input "text" at bounding box center [267, 298] width 216 height 18
type input "*"
type input "**********"
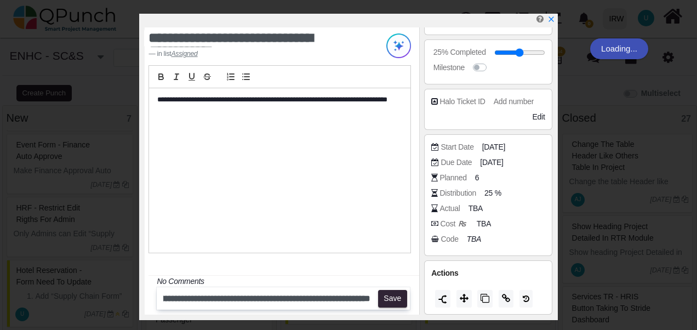
scroll to position [0, 0]
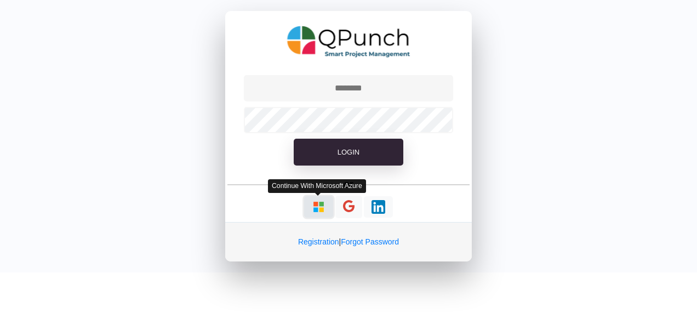
click at [318, 210] on img "button" at bounding box center [319, 207] width 14 height 14
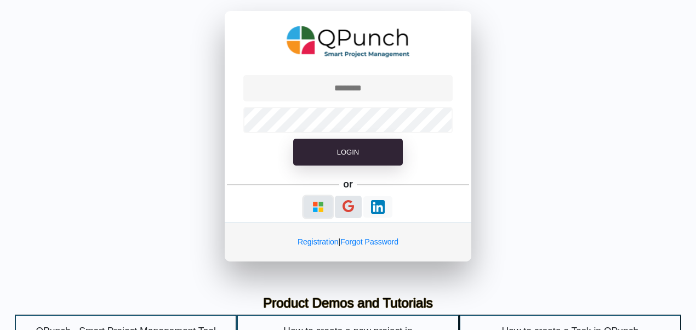
type input "**********"
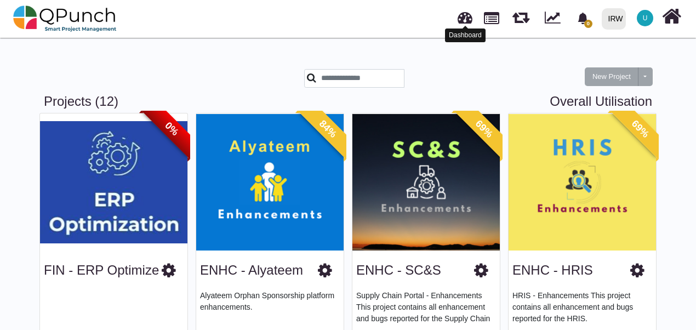
drag, startPoint x: 464, startPoint y: 21, endPoint x: 477, endPoint y: 42, distance: 24.8
click at [464, 21] on link at bounding box center [464, 16] width 15 height 18
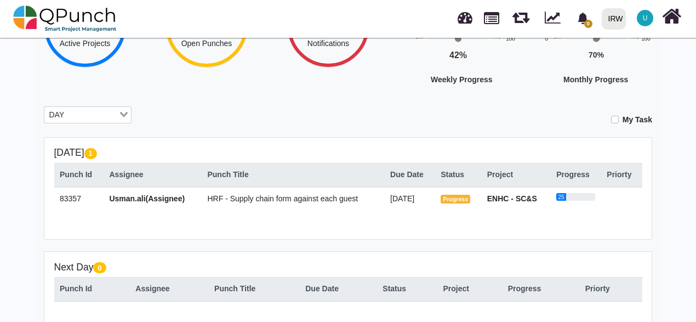
scroll to position [110, 0]
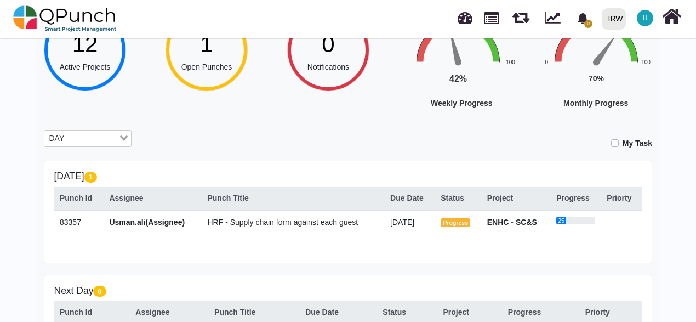
click at [91, 139] on input "Search for option" at bounding box center [92, 139] width 49 height 12
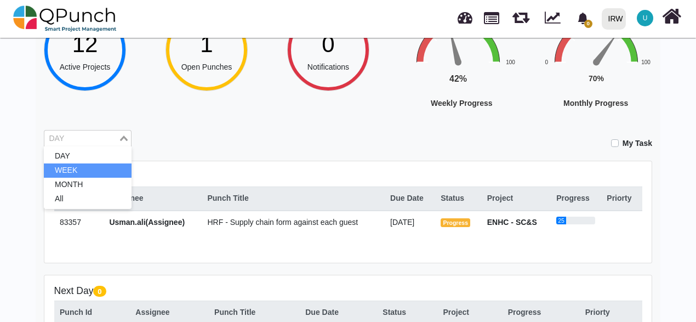
click at [83, 174] on li "WEEK" at bounding box center [88, 170] width 88 height 14
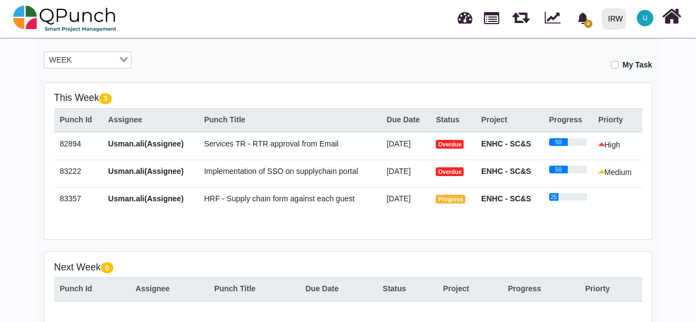
scroll to position [164, 0]
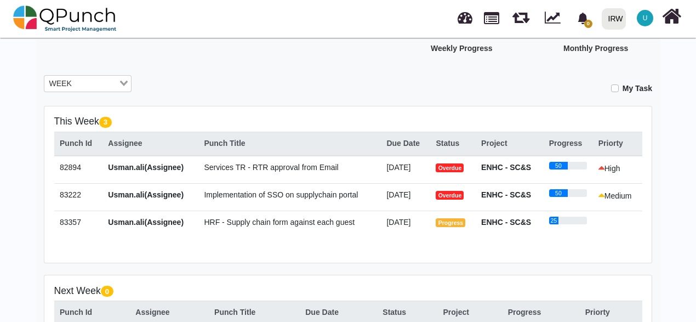
click at [112, 76] on div "WEEK" at bounding box center [81, 83] width 74 height 14
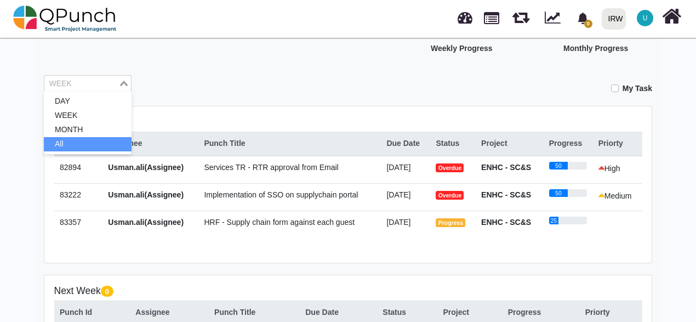
click at [95, 142] on li "All" at bounding box center [88, 144] width 88 height 14
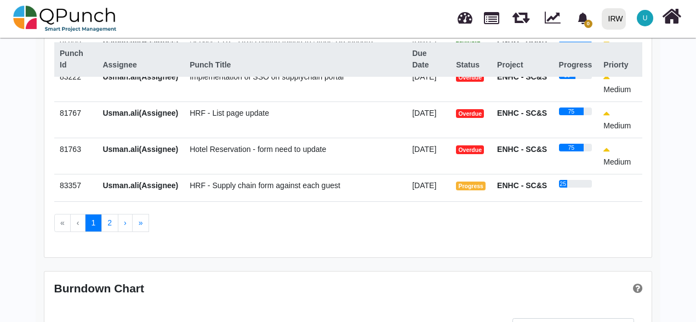
scroll to position [114, 0]
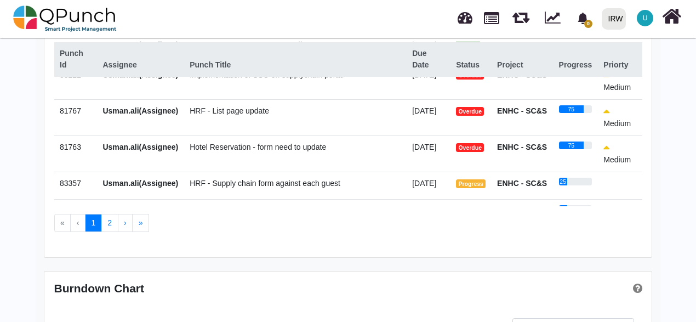
click at [235, 151] on span "Hotel Reservation - form need to update" at bounding box center [258, 146] width 136 height 9
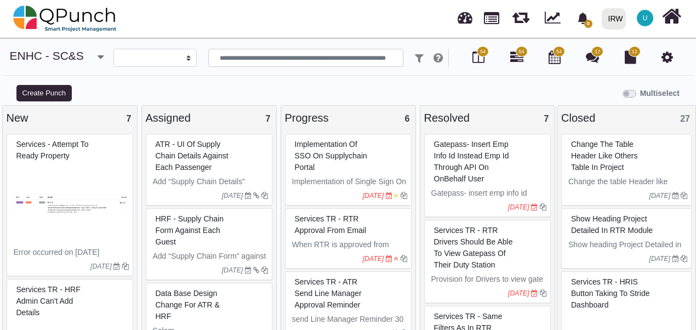
select select
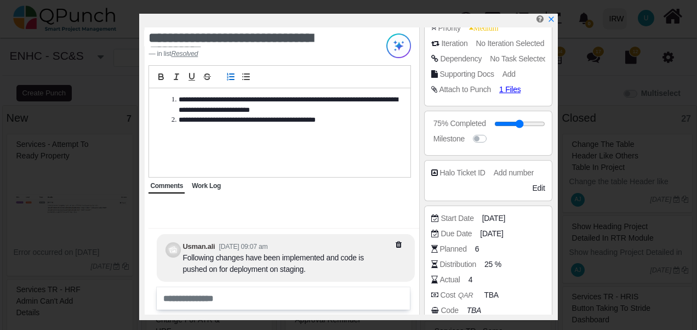
scroll to position [204, 0]
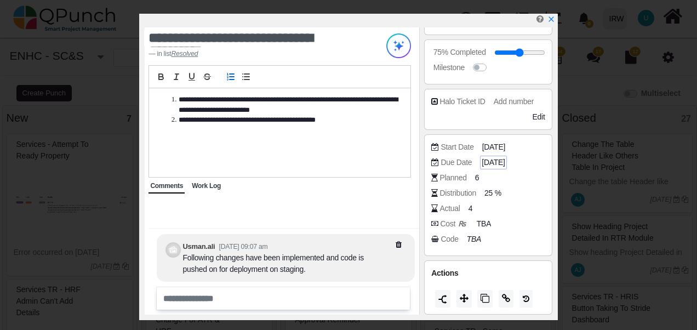
click at [489, 163] on span "[DATE]" at bounding box center [492, 163] width 23 height 12
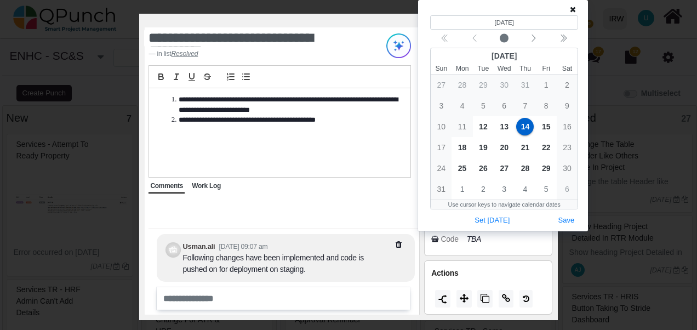
click at [572, 10] on icon at bounding box center [573, 9] width 6 height 8
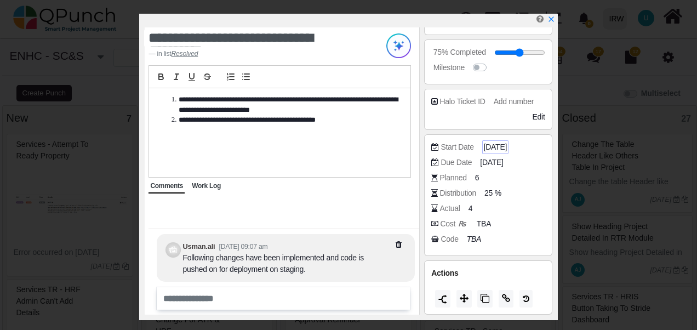
click at [504, 142] on span "[DATE]" at bounding box center [495, 147] width 23 height 12
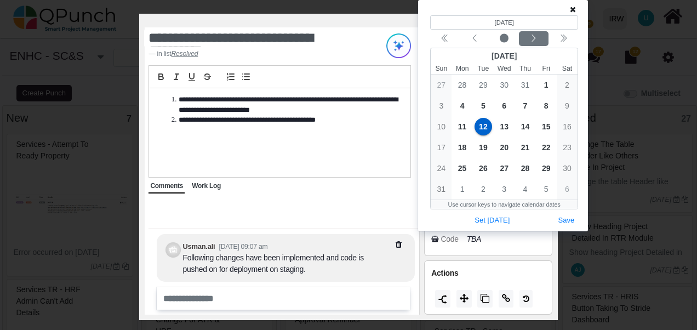
click at [536, 43] on div "Next month" at bounding box center [534, 38] width 26 height 11
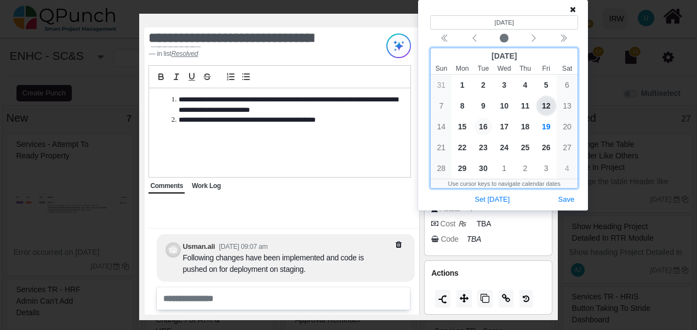
click at [483, 128] on span "16" at bounding box center [483, 127] width 18 height 18
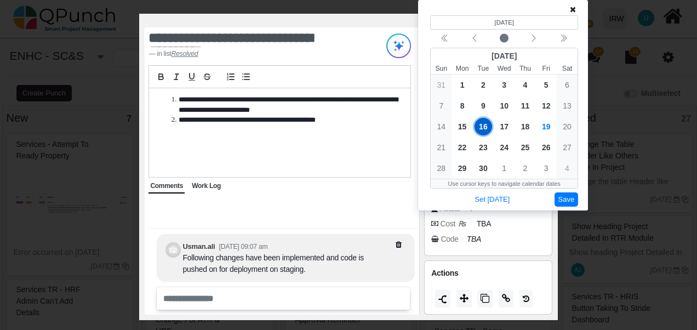
click at [566, 203] on button "Save" at bounding box center [566, 199] width 24 height 15
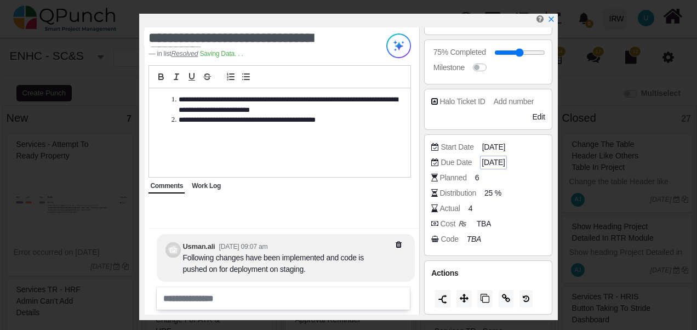
click at [496, 165] on span "[DATE]" at bounding box center [492, 163] width 23 height 12
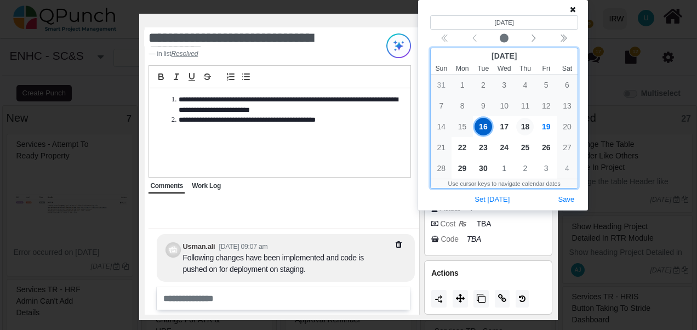
click at [530, 127] on span "18" at bounding box center [525, 127] width 18 height 18
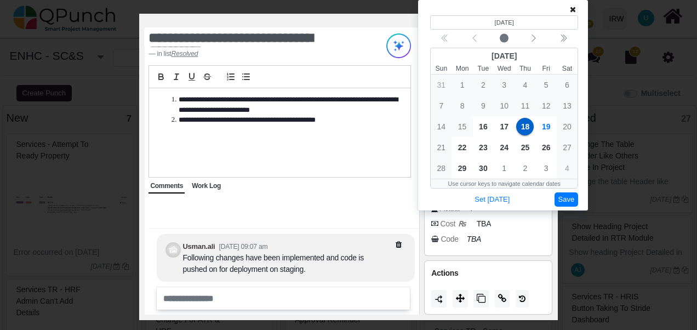
click at [569, 199] on button "Save" at bounding box center [566, 199] width 24 height 15
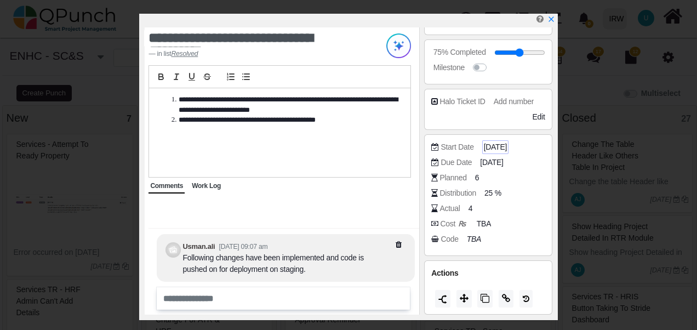
click at [491, 144] on span "[DATE]" at bounding box center [495, 147] width 23 height 12
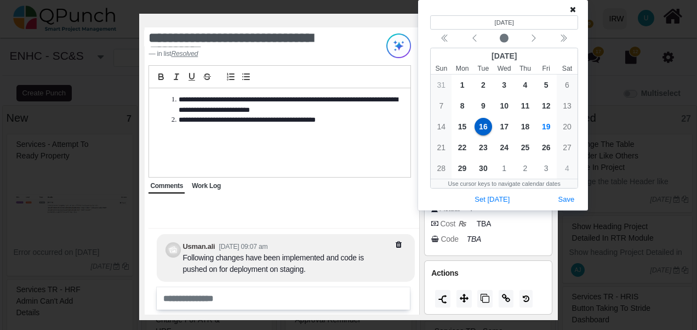
click at [572, 9] on icon at bounding box center [573, 9] width 6 height 8
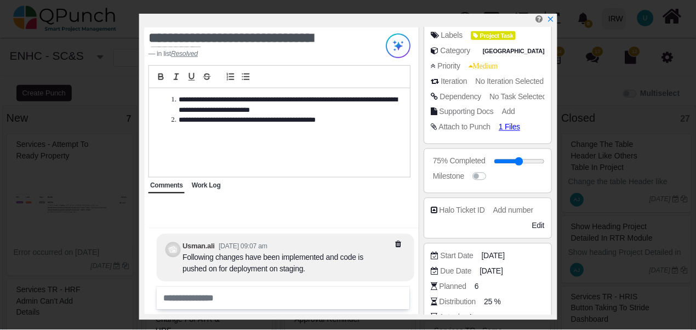
scroll to position [95, 0]
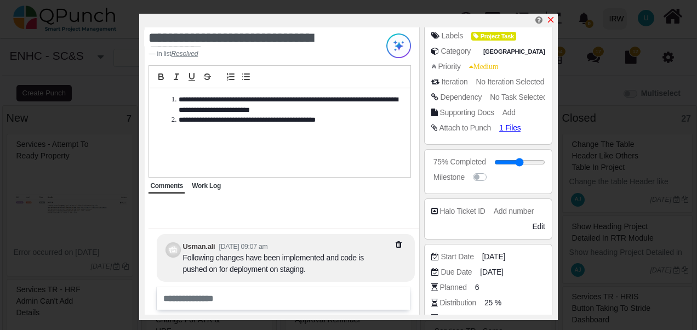
click at [553, 21] on icon "x" at bounding box center [550, 19] width 9 height 9
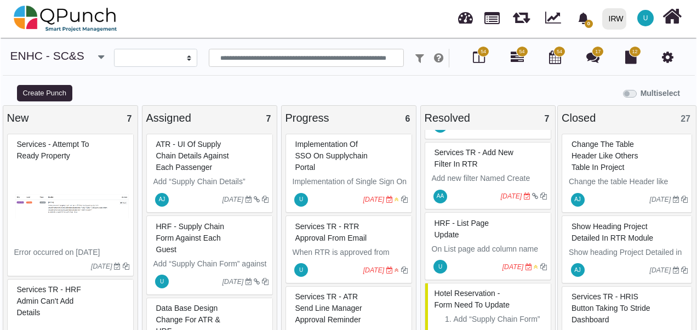
scroll to position [448, 0]
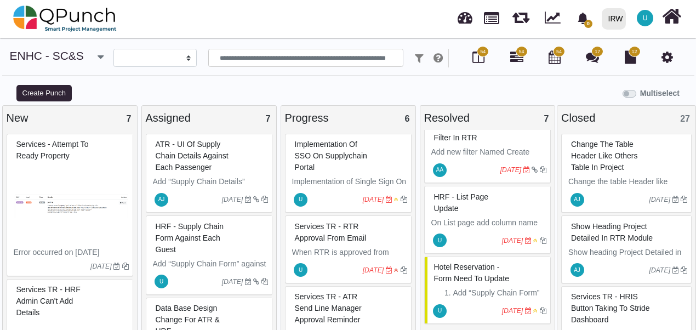
click at [457, 207] on span "HRF - List page update" at bounding box center [461, 202] width 55 height 20
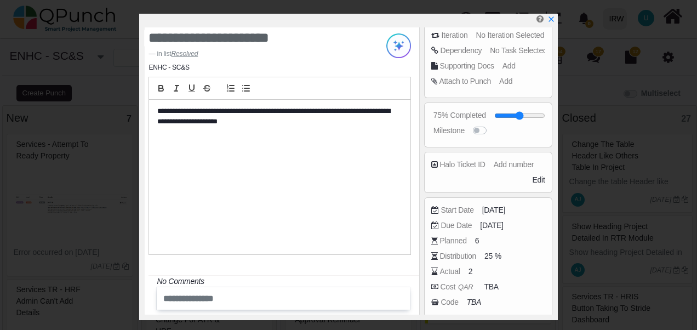
scroll to position [146, 0]
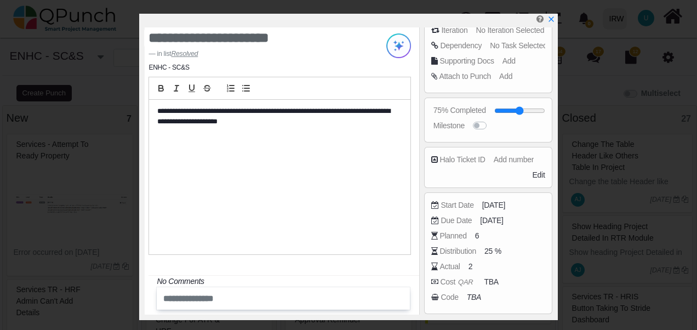
click at [489, 202] on div "Punch ID : #81767 Created By : [PERSON_NAME] Creation Date : [DATE] Project Nam…" at bounding box center [487, 170] width 137 height 287
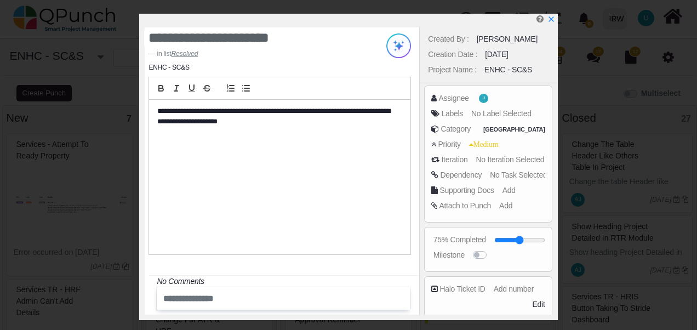
scroll to position [0, 0]
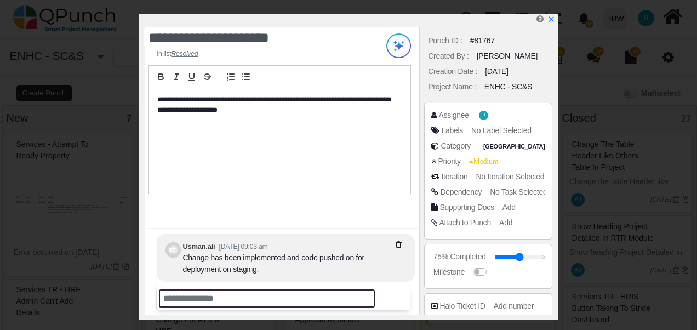
click at [215, 295] on input "text" at bounding box center [267, 298] width 216 height 18
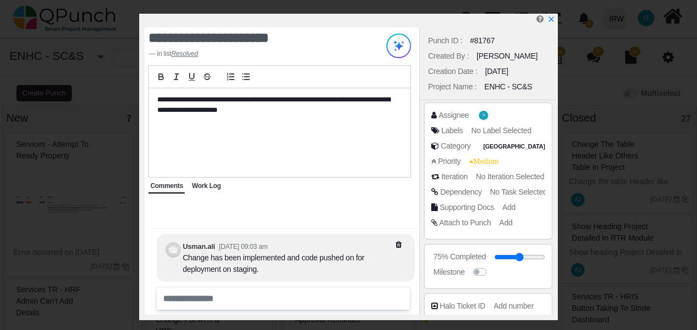
scroll to position [204, 0]
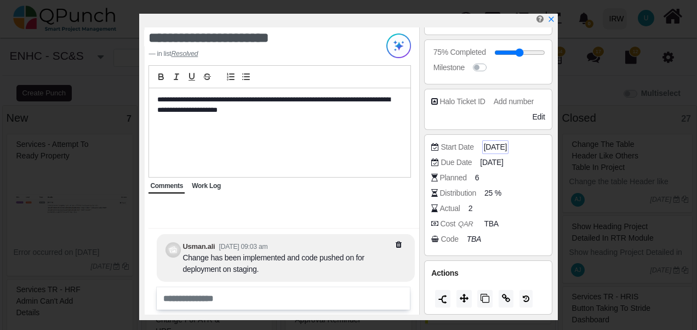
click at [492, 145] on span "[DATE]" at bounding box center [495, 147] width 23 height 12
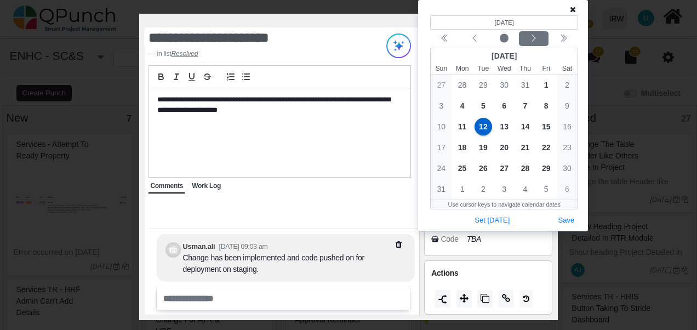
click at [534, 37] on icon "chevron left" at bounding box center [533, 38] width 9 height 9
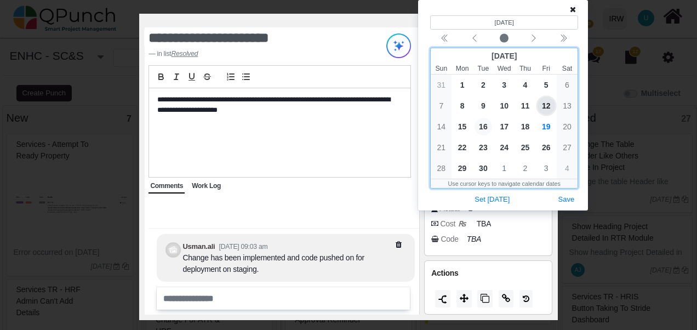
click at [486, 127] on span "16" at bounding box center [483, 127] width 18 height 18
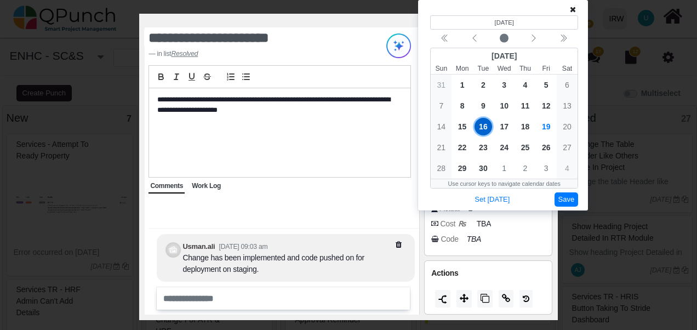
click at [564, 200] on button "Save" at bounding box center [566, 199] width 24 height 15
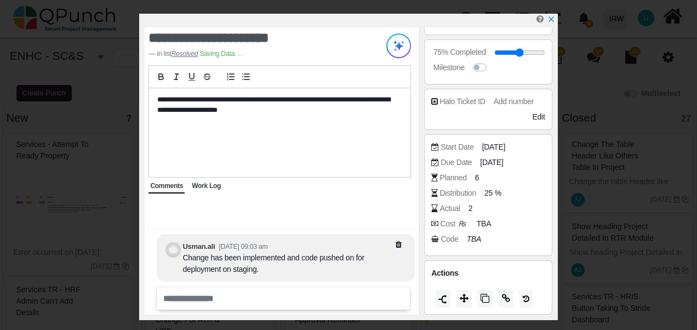
scroll to position [437, 0]
click at [495, 159] on span "[DATE]" at bounding box center [492, 163] width 23 height 12
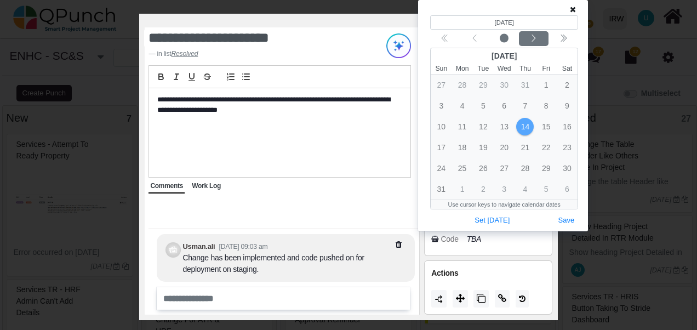
click at [534, 36] on icon "chevron left" at bounding box center [533, 38] width 9 height 9
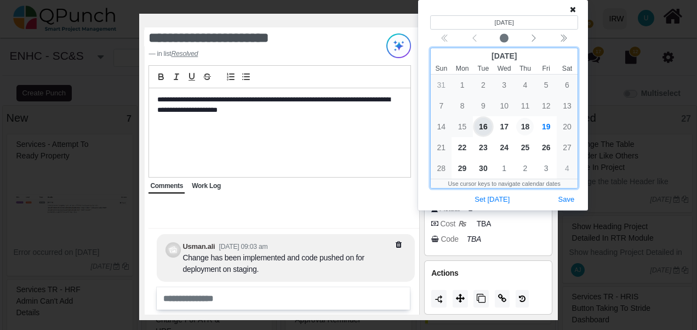
click at [527, 128] on span "18" at bounding box center [525, 127] width 18 height 18
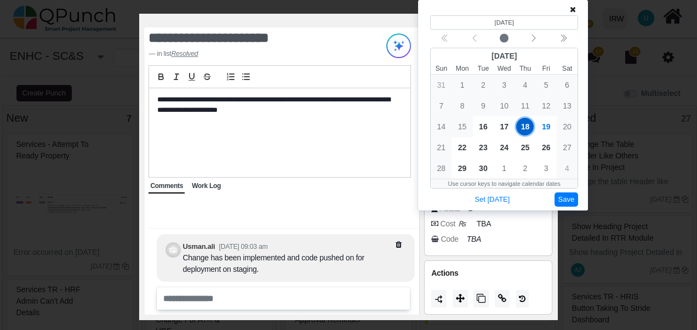
click at [570, 200] on button "Save" at bounding box center [566, 199] width 24 height 15
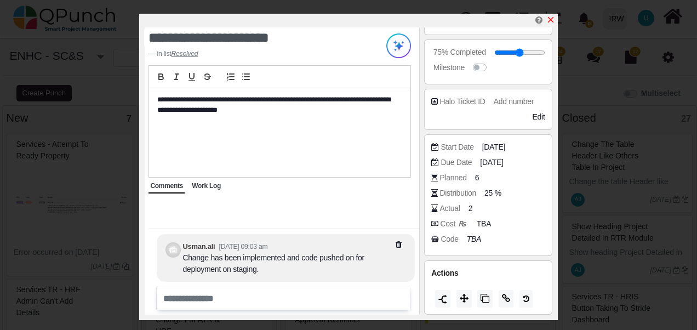
click at [549, 21] on icon "x" at bounding box center [550, 19] width 9 height 9
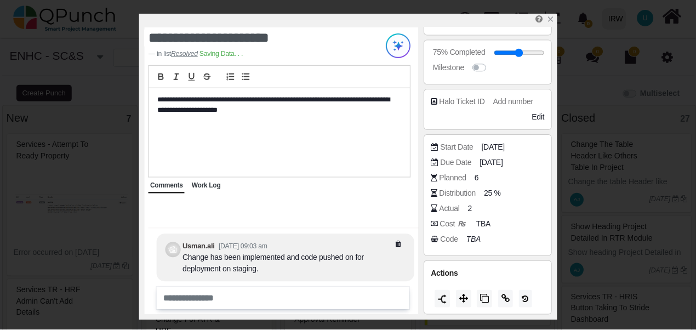
scroll to position [448, 0]
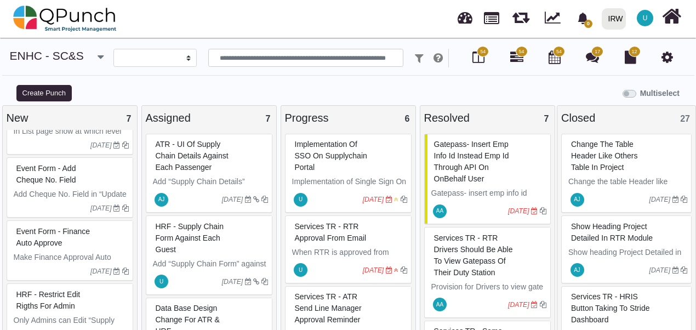
scroll to position [432, 0]
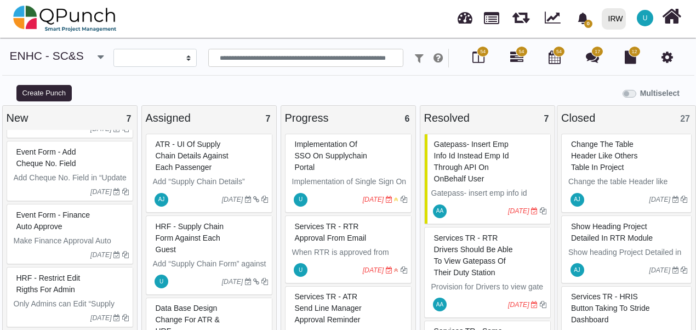
click at [182, 237] on span "HRF - Supply chain form against each guest" at bounding box center [190, 238] width 68 height 32
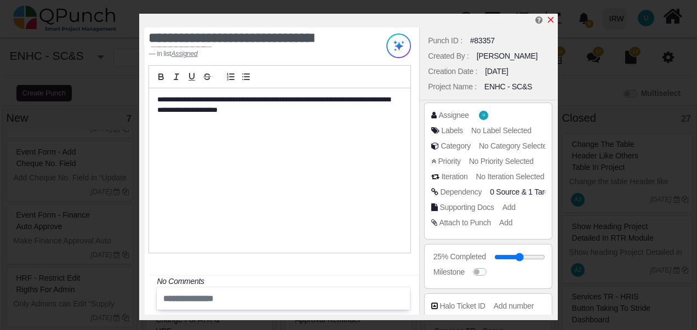
click at [550, 21] on icon "x" at bounding box center [550, 20] width 6 height 6
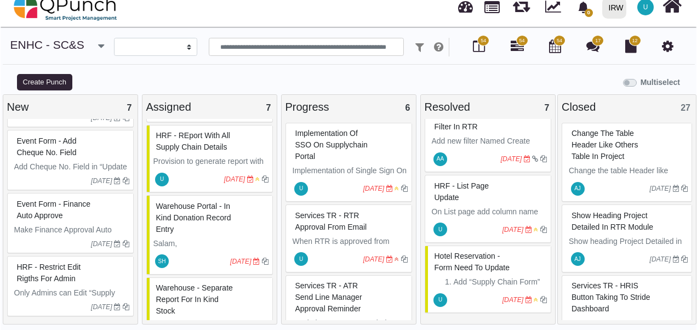
scroll to position [329, 0]
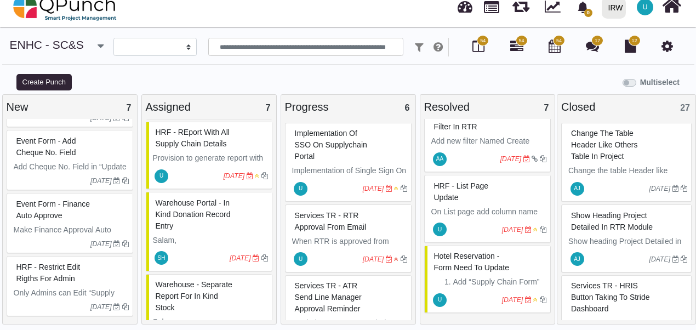
click at [205, 137] on span "HRF - REport with all supply chain details" at bounding box center [193, 138] width 74 height 20
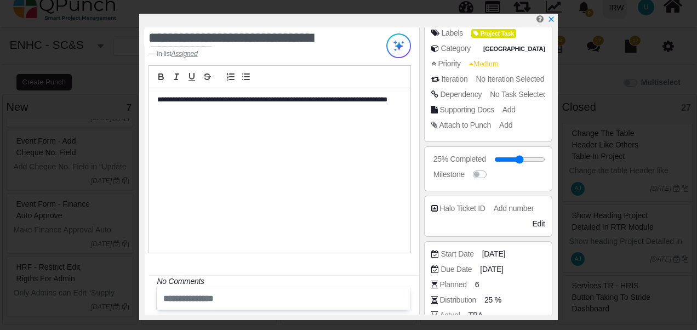
scroll to position [204, 0]
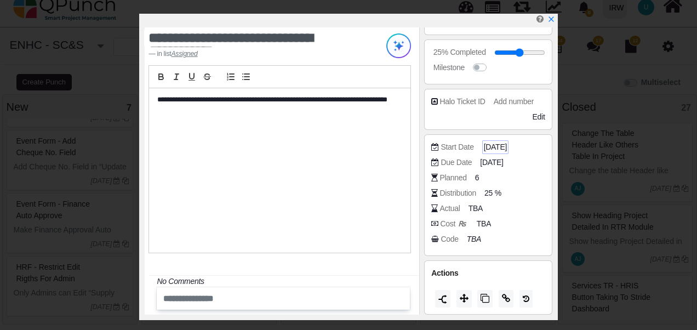
click at [490, 146] on span "[DATE]" at bounding box center [495, 147] width 23 height 12
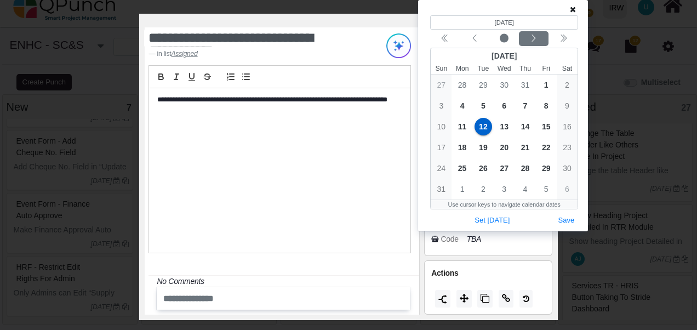
click at [531, 41] on icon "chevron left" at bounding box center [533, 38] width 9 height 9
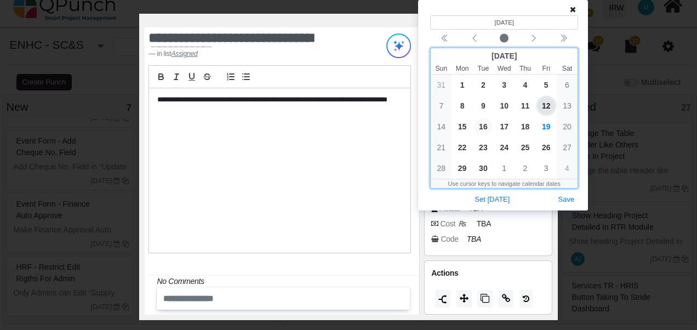
click at [482, 125] on span "16" at bounding box center [483, 127] width 18 height 18
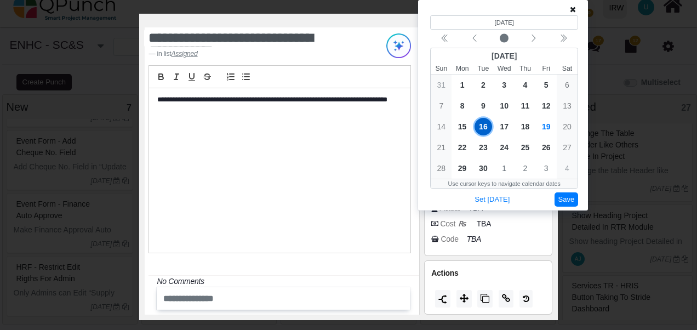
click at [570, 200] on button "Save" at bounding box center [566, 199] width 24 height 15
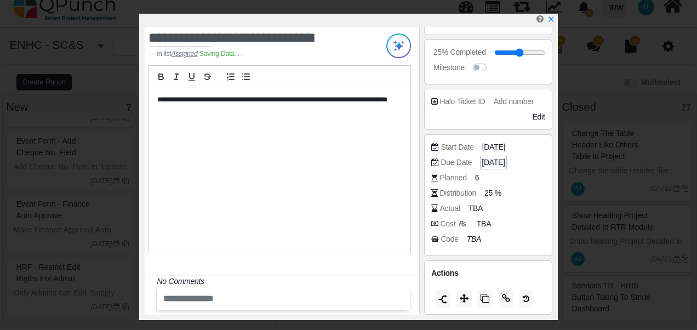
click at [488, 158] on span "[DATE]" at bounding box center [492, 163] width 23 height 12
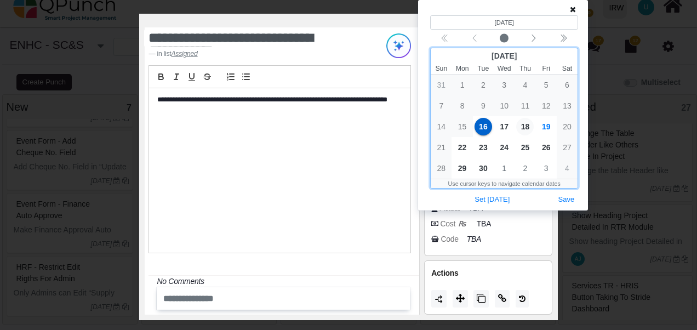
click at [524, 129] on span "18" at bounding box center [525, 127] width 18 height 18
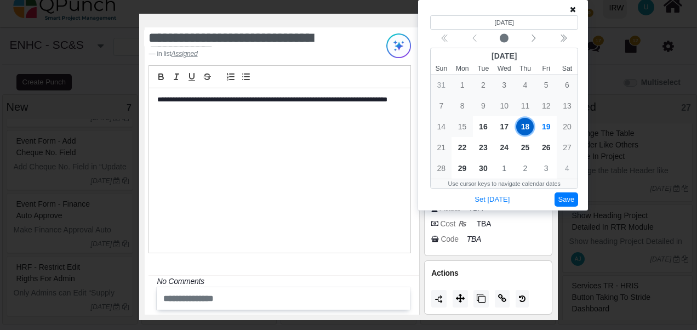
click at [569, 197] on button "Save" at bounding box center [566, 199] width 24 height 15
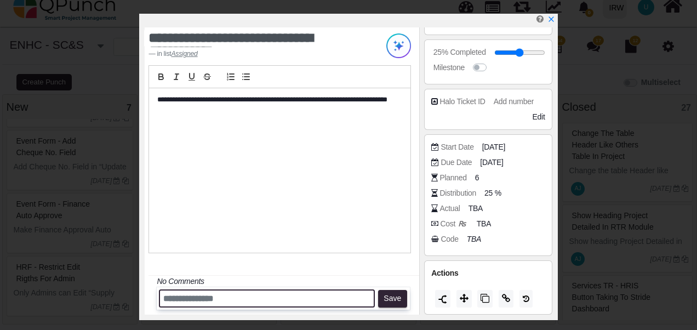
click at [187, 300] on input "text" at bounding box center [267, 298] width 216 height 18
type input "**********"
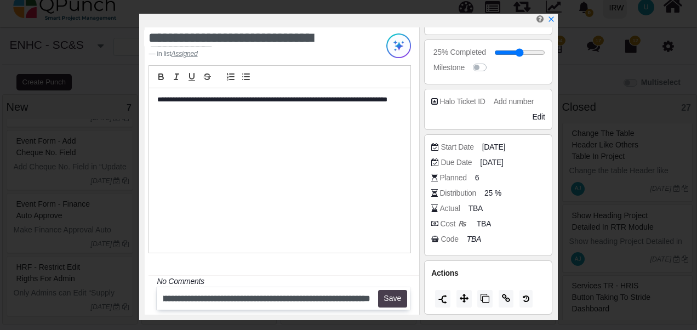
click at [392, 301] on button "Save" at bounding box center [392, 299] width 29 height 18
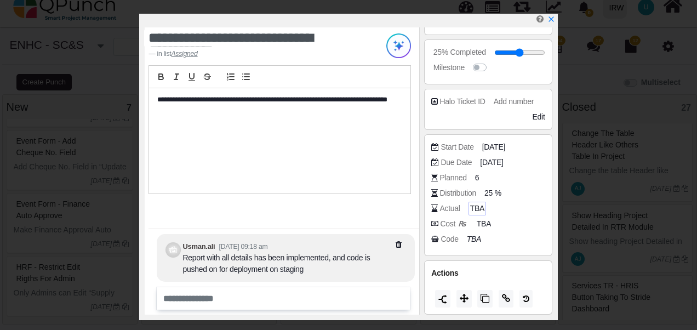
click at [471, 206] on span "TBA" at bounding box center [477, 209] width 14 height 12
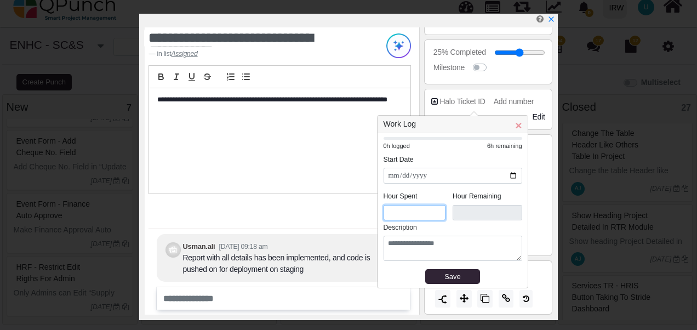
drag, startPoint x: 395, startPoint y: 213, endPoint x: 380, endPoint y: 213, distance: 14.8
click at [380, 213] on div "**********" at bounding box center [452, 210] width 150 height 154
type input "*"
type input "***"
type input "*"
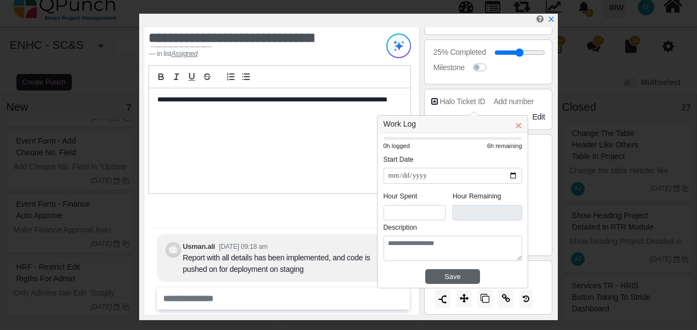
click at [447, 273] on div "Save" at bounding box center [452, 276] width 47 height 11
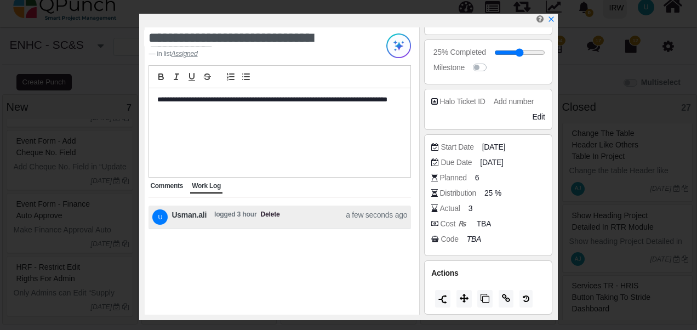
click at [230, 210] on span "logged 3 hour" at bounding box center [235, 216] width 42 height 15
click at [266, 216] on span "Delete" at bounding box center [269, 216] width 19 height 15
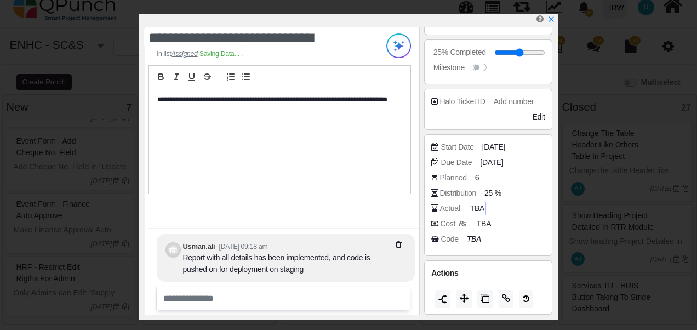
click at [472, 205] on span "TBA" at bounding box center [477, 209] width 14 height 12
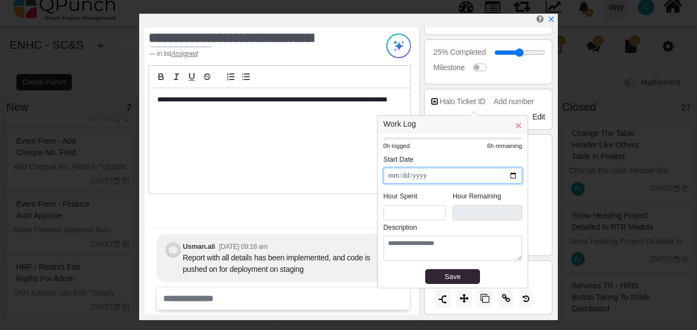
click at [512, 175] on input "**********" at bounding box center [452, 176] width 139 height 16
type input "**********"
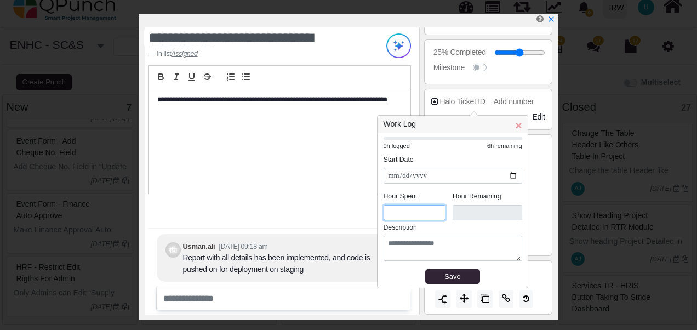
drag, startPoint x: 406, startPoint y: 210, endPoint x: 331, endPoint y: 211, distance: 75.0
click at [331, 211] on body "**********" at bounding box center [348, 159] width 697 height 341
click at [378, 214] on div "**********" at bounding box center [452, 210] width 150 height 154
type input "*"
type input "***"
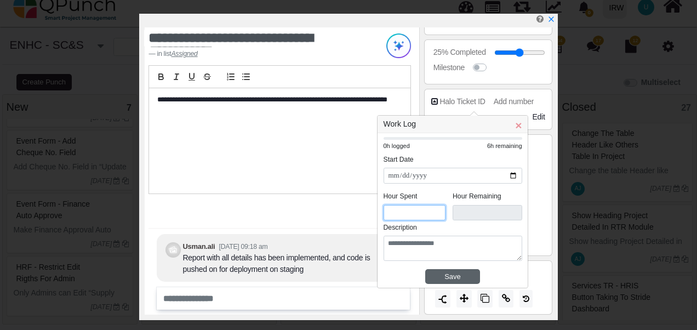
type input "*"
click at [450, 275] on div "Save" at bounding box center [452, 276] width 47 height 11
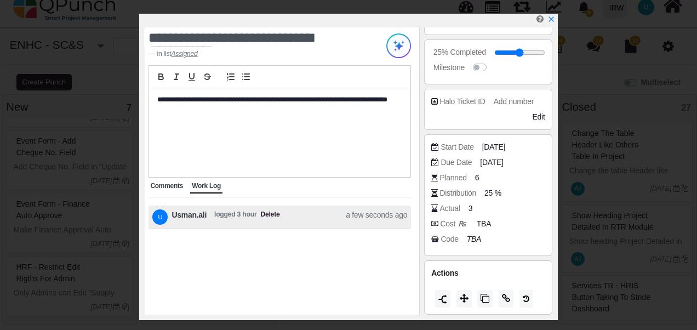
click at [161, 184] on span "Comments" at bounding box center [166, 186] width 33 height 8
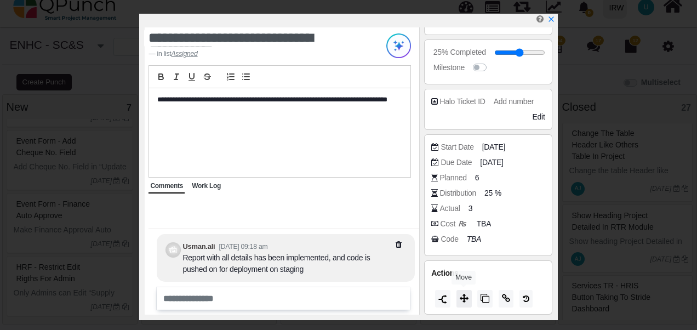
click at [460, 302] on button at bounding box center [463, 299] width 15 height 18
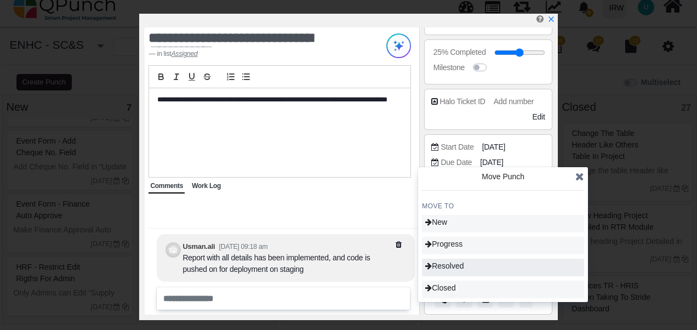
click at [469, 267] on div "Resolved" at bounding box center [503, 268] width 162 height 18
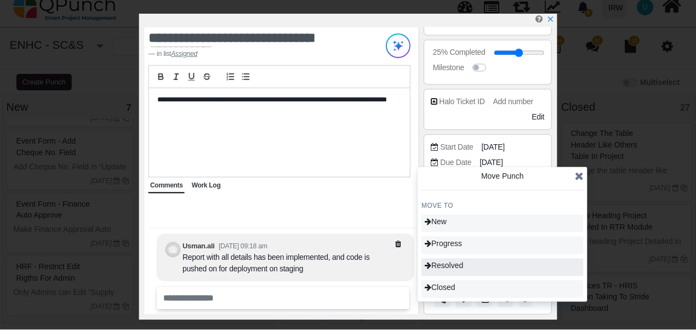
scroll to position [269, 0]
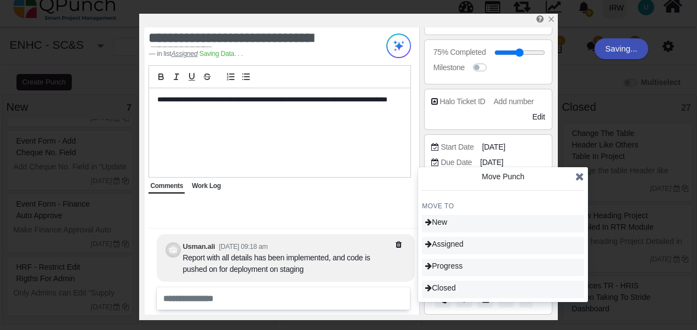
type input "**"
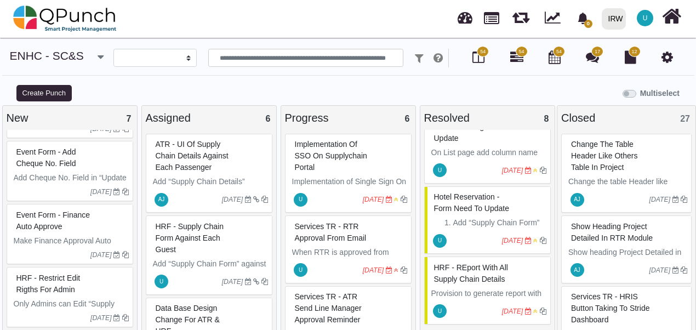
scroll to position [11, 0]
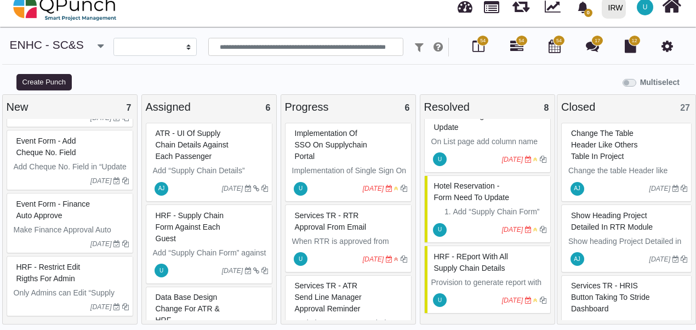
click at [478, 190] on span "Hotel Reservation - form need to update" at bounding box center [471, 191] width 75 height 20
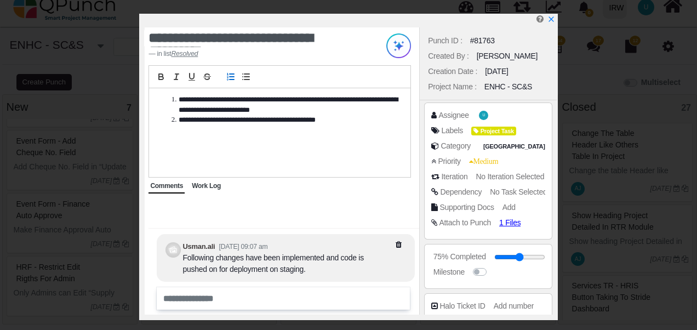
click at [208, 188] on span "Work Log" at bounding box center [206, 186] width 29 height 8
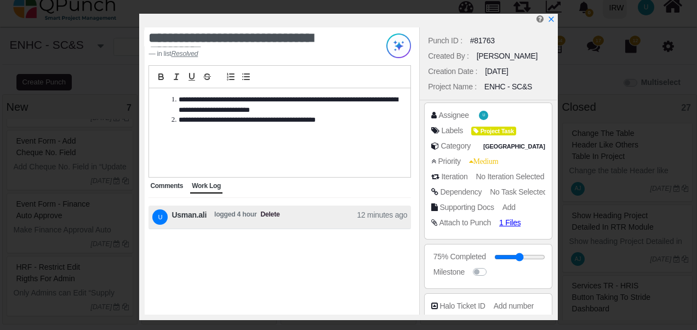
click at [169, 185] on span "Comments" at bounding box center [166, 186] width 33 height 8
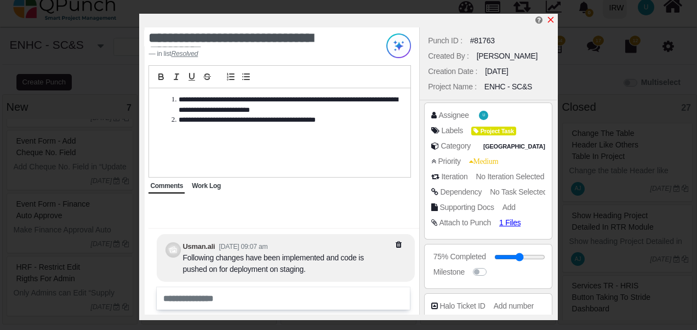
click at [552, 18] on icon "x" at bounding box center [550, 19] width 9 height 9
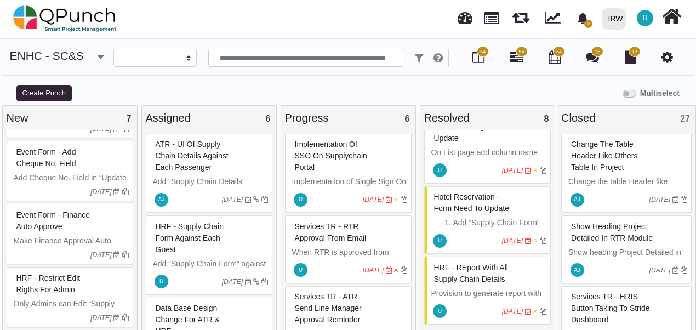
click at [43, 287] on span "HRF - Restrict edit rigths for admin" at bounding box center [48, 283] width 64 height 20
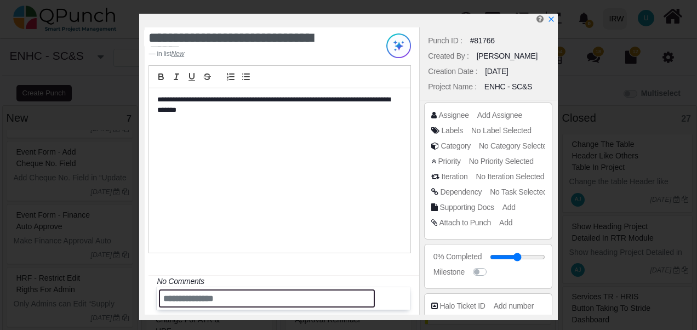
click at [196, 306] on input "text" at bounding box center [267, 298] width 216 height 18
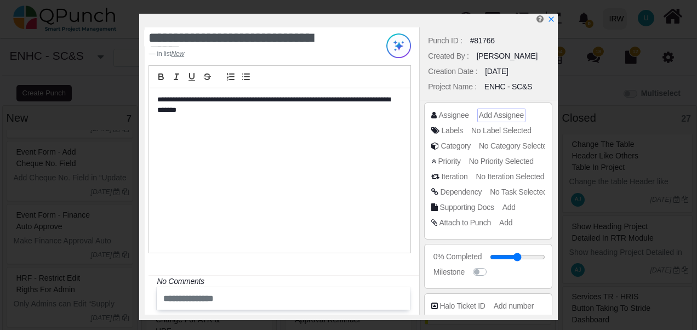
click at [490, 112] on span "Add Assignee" at bounding box center [501, 115] width 45 height 9
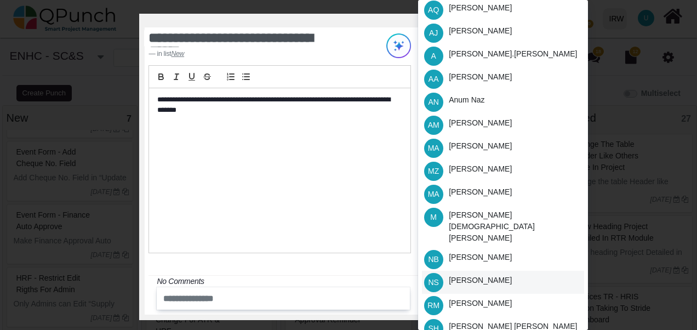
scroll to position [113, 0]
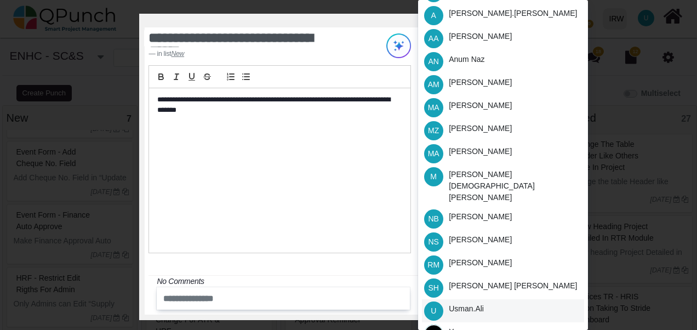
click at [470, 303] on div "Usman.ali" at bounding box center [466, 309] width 35 height 12
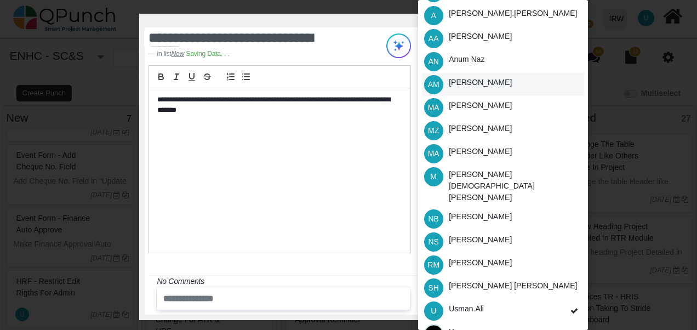
scroll to position [0, 0]
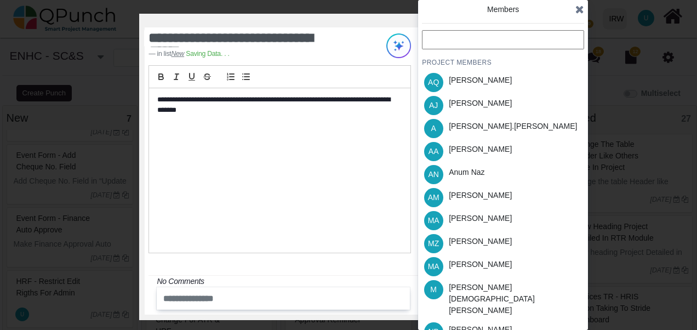
click at [578, 11] on icon at bounding box center [579, 9] width 9 height 11
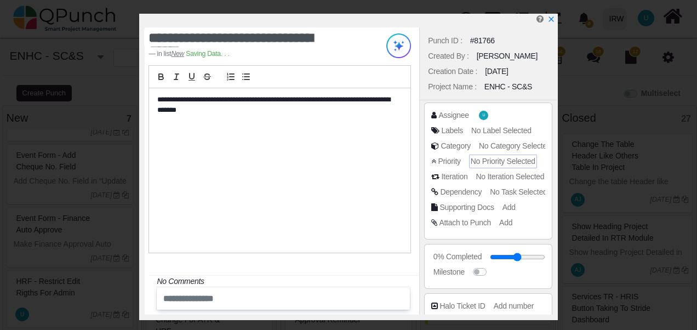
click at [500, 161] on span "No Priority Selected" at bounding box center [503, 161] width 65 height 9
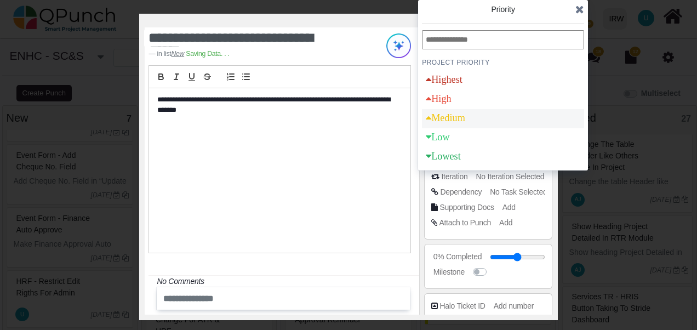
click at [457, 119] on div "Medium" at bounding box center [445, 118] width 39 height 10
click at [577, 11] on icon at bounding box center [579, 9] width 9 height 11
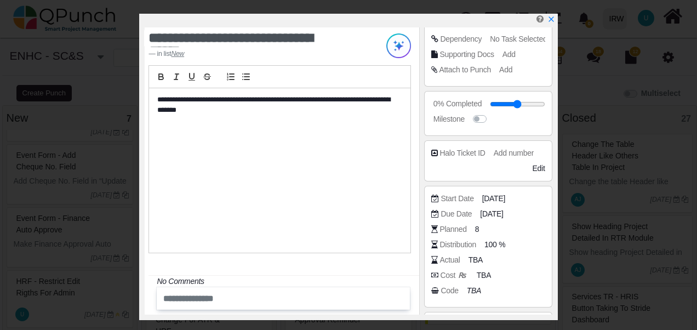
scroll to position [204, 0]
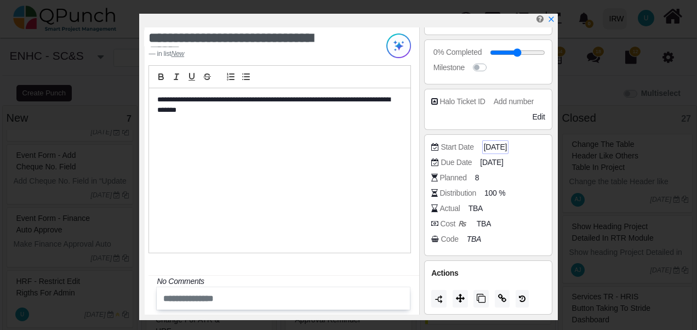
click at [489, 144] on span "[DATE]" at bounding box center [495, 147] width 23 height 12
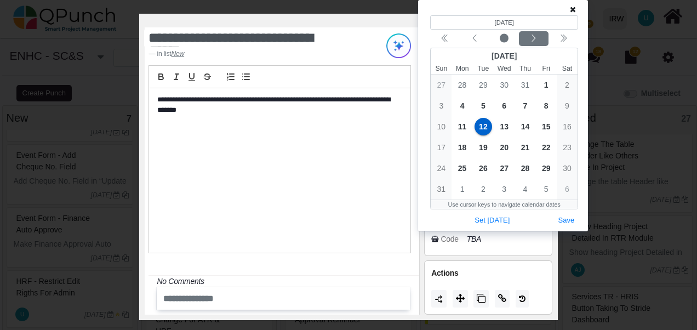
click at [531, 38] on icon "chevron left" at bounding box center [533, 38] width 9 height 9
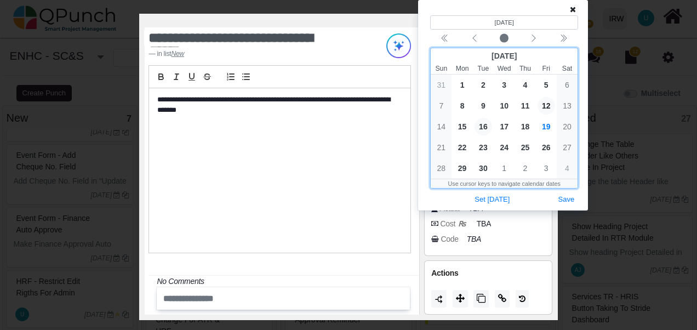
click at [486, 130] on span "16" at bounding box center [483, 127] width 18 height 18
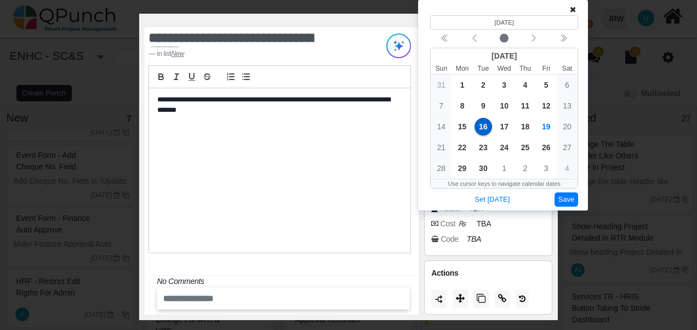
click at [566, 200] on button "Save" at bounding box center [566, 199] width 24 height 15
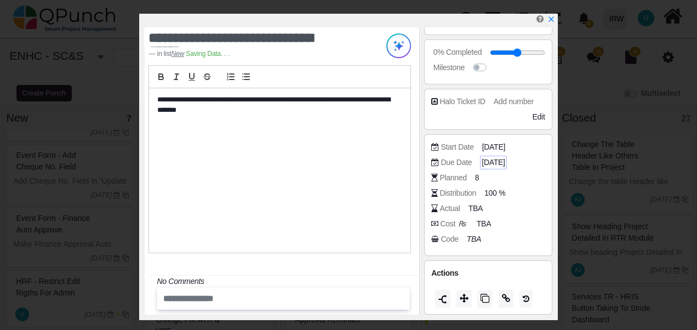
click at [502, 158] on span "[DATE]" at bounding box center [492, 163] width 23 height 12
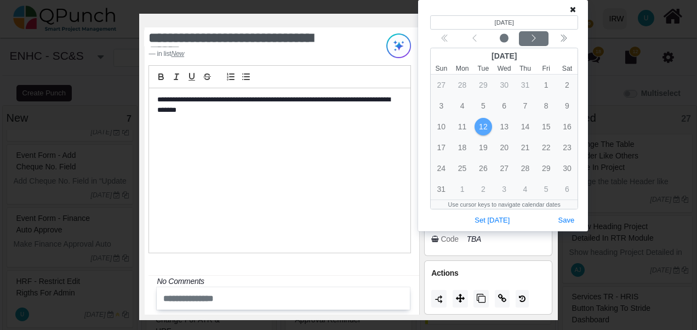
click at [532, 40] on icon "chevron left" at bounding box center [533, 38] width 9 height 9
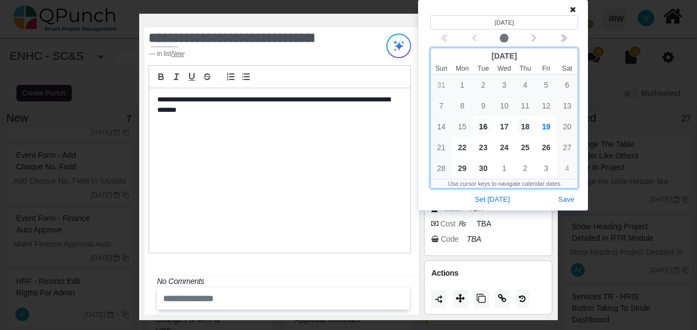
click at [528, 126] on span "18" at bounding box center [525, 127] width 18 height 18
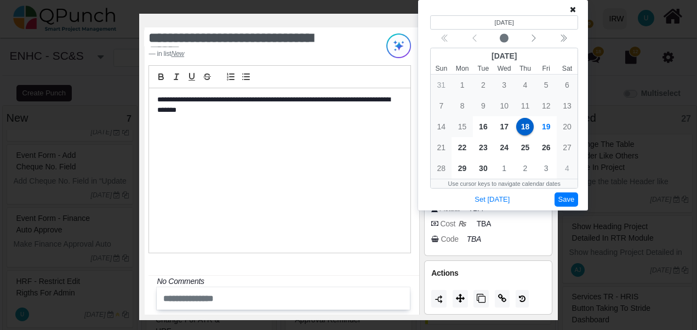
click at [563, 202] on button "Save" at bounding box center [566, 199] width 24 height 15
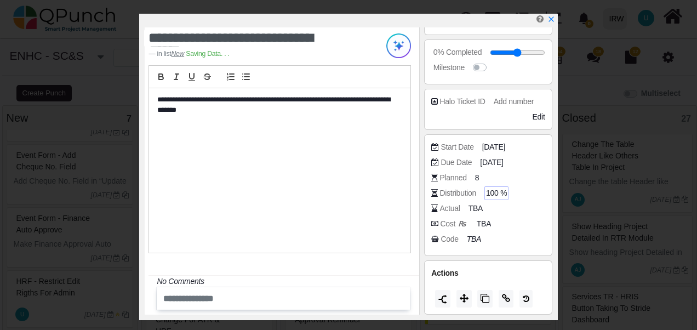
click at [492, 191] on span "100 %" at bounding box center [496, 193] width 21 height 12
click at [492, 191] on input "***" at bounding box center [514, 193] width 55 height 11
type input "**"
click at [474, 206] on span "TBA" at bounding box center [477, 209] width 14 height 12
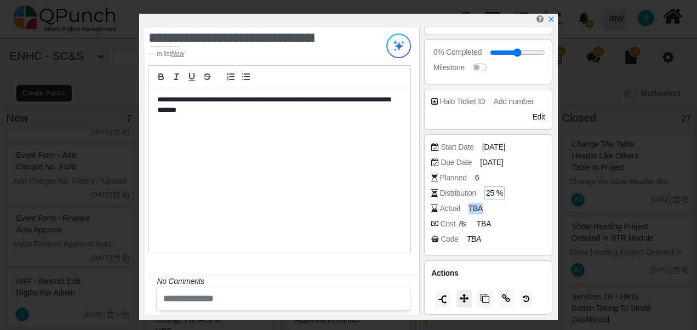
click at [464, 301] on span at bounding box center [464, 298] width 9 height 9
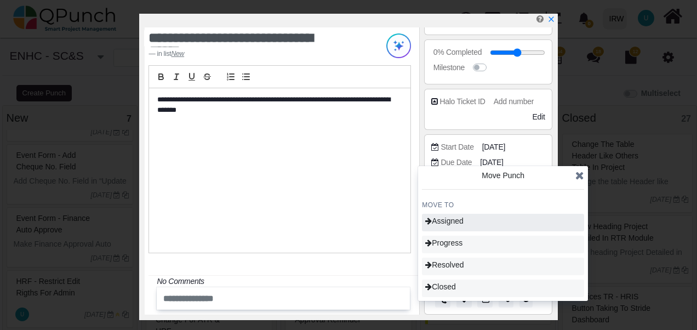
click at [463, 220] on span "Assigned" at bounding box center [444, 220] width 38 height 9
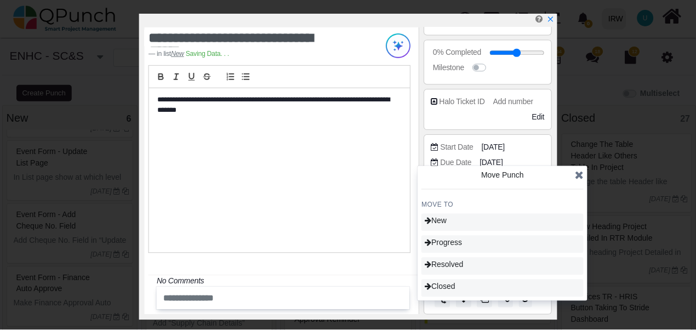
scroll to position [432, 0]
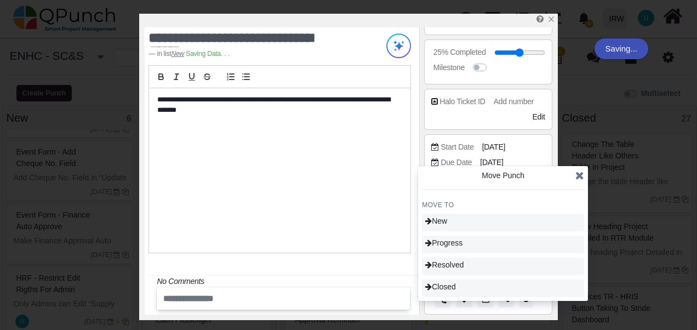
type input "**"
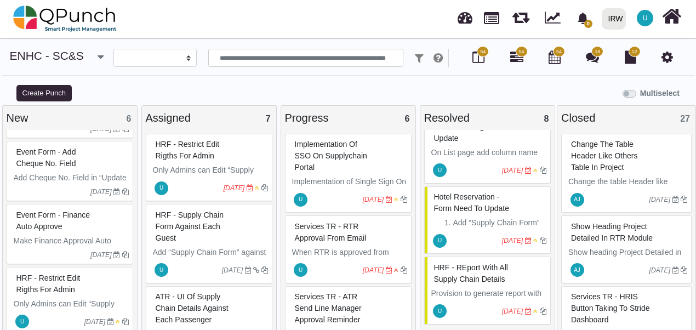
click at [190, 157] on span "HRF - Restrict edit rigths for admin" at bounding box center [188, 150] width 64 height 20
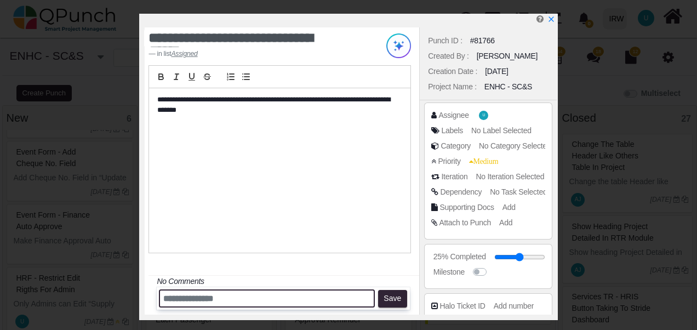
click at [192, 300] on input "text" at bounding box center [267, 298] width 216 height 18
type input "**********"
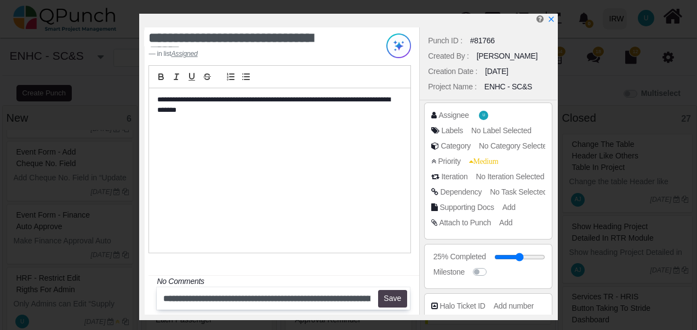
click at [399, 305] on button "Save" at bounding box center [392, 299] width 29 height 18
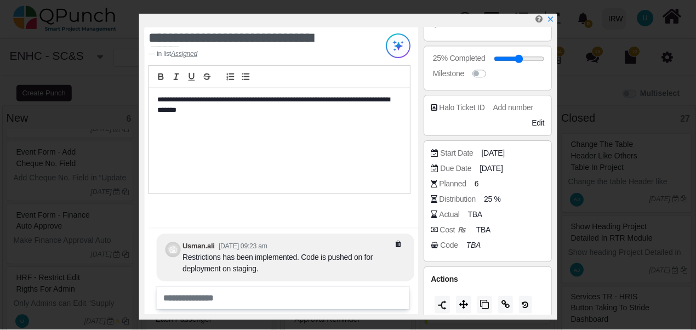
scroll to position [204, 0]
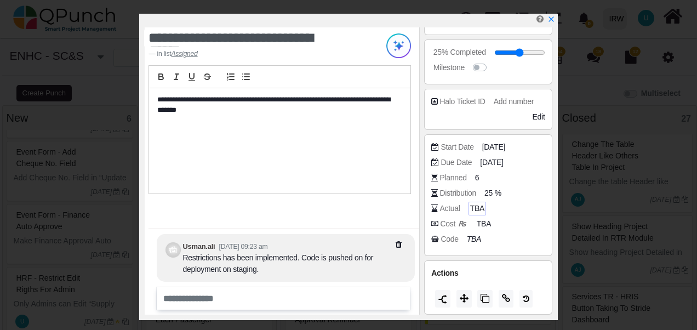
click at [475, 209] on span "TBA" at bounding box center [477, 209] width 14 height 12
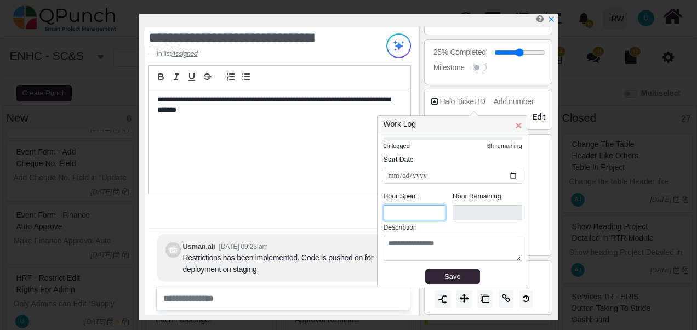
drag, startPoint x: 397, startPoint y: 210, endPoint x: 369, endPoint y: 219, distance: 29.1
click at [369, 219] on body "**********" at bounding box center [348, 170] width 697 height 341
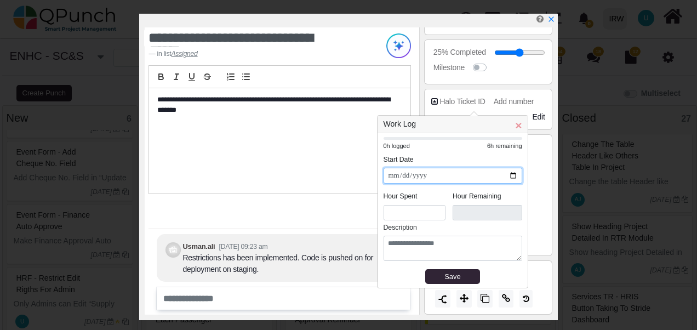
click at [510, 174] on input "**********" at bounding box center [452, 176] width 139 height 16
type input "**********"
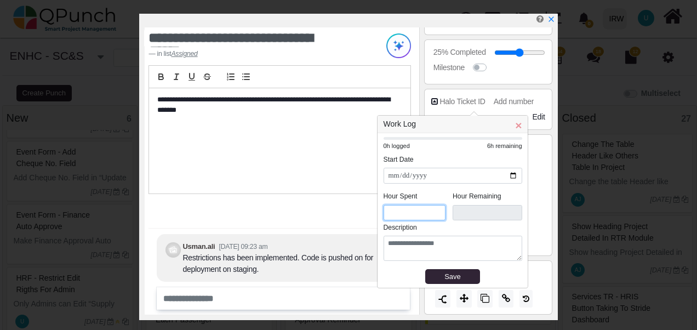
drag, startPoint x: 394, startPoint y: 213, endPoint x: 379, endPoint y: 210, distance: 15.5
click at [379, 210] on div "**********" at bounding box center [452, 210] width 150 height 154
click at [462, 274] on div "Save" at bounding box center [452, 276] width 47 height 11
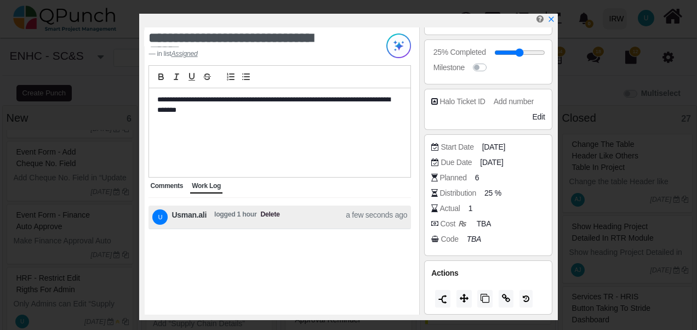
click at [165, 191] on div "Comments" at bounding box center [166, 186] width 36 height 14
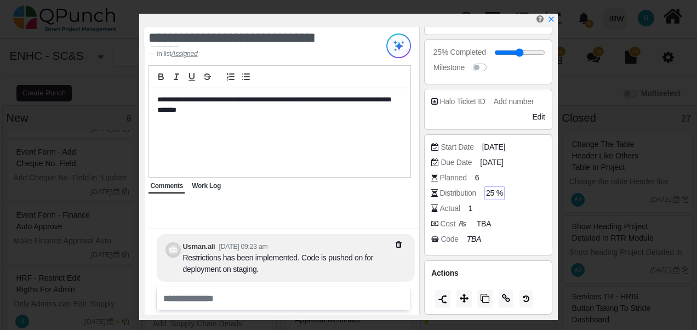
click at [491, 193] on span "25 %" at bounding box center [494, 193] width 17 height 12
click at [491, 193] on input "**" at bounding box center [514, 193] width 55 height 11
type input "**"
click at [515, 219] on div "Cost ₨ TBA" at bounding box center [490, 223] width 119 height 11
click at [464, 296] on icon at bounding box center [464, 298] width 9 height 9
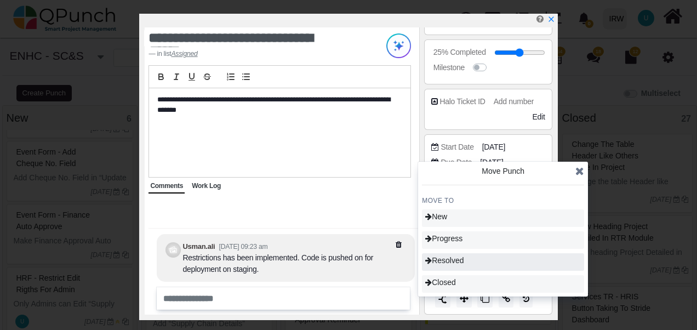
click at [467, 262] on div "Resolved" at bounding box center [503, 262] width 162 height 18
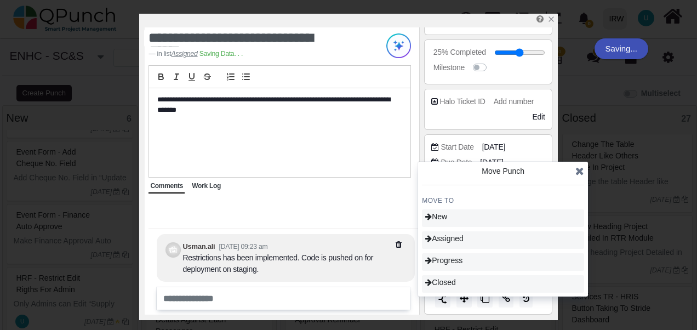
type input "**"
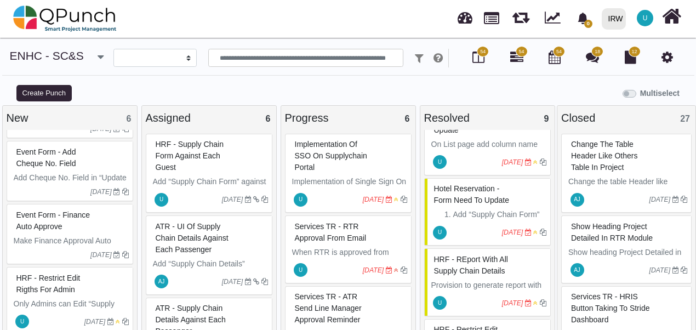
click at [146, 83] on div "Create Punch" at bounding box center [87, 92] width 174 height 18
click at [467, 19] on link at bounding box center [464, 16] width 15 height 18
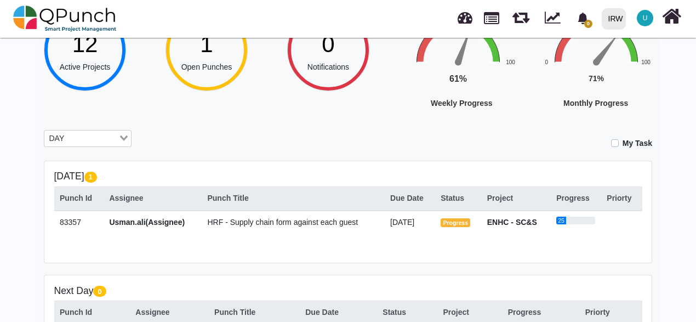
scroll to position [110, 0]
click at [96, 142] on input "Search for option" at bounding box center [81, 139] width 72 height 12
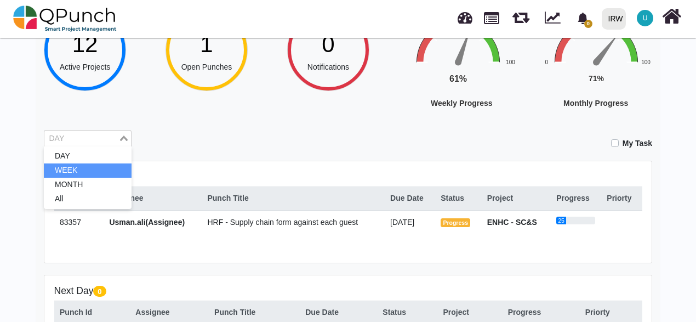
click at [74, 173] on li "WEEK" at bounding box center [88, 170] width 88 height 14
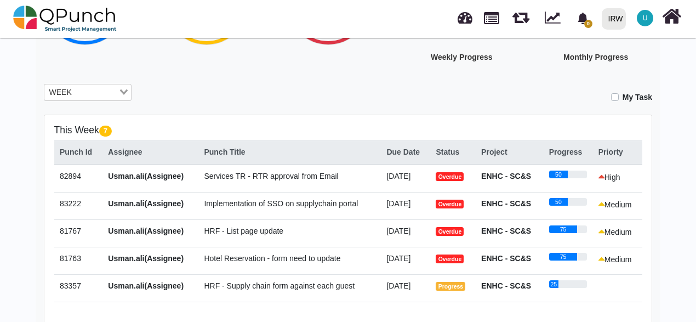
scroll to position [219, 0]
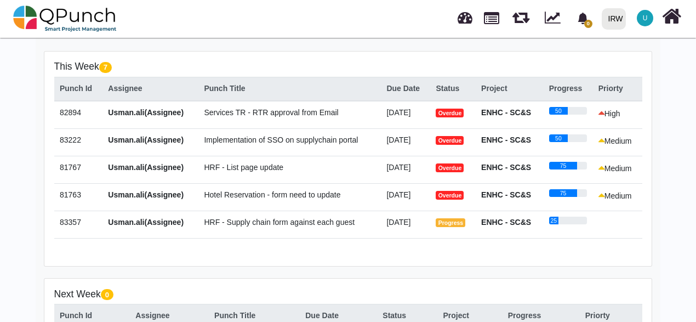
click at [317, 143] on span "Implementation of SSO on supplychain portal" at bounding box center [281, 139] width 154 height 9
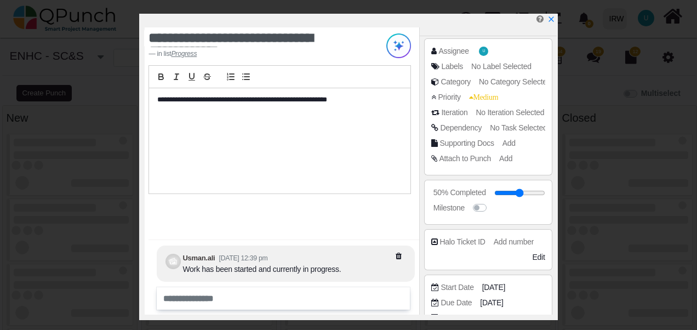
scroll to position [164, 0]
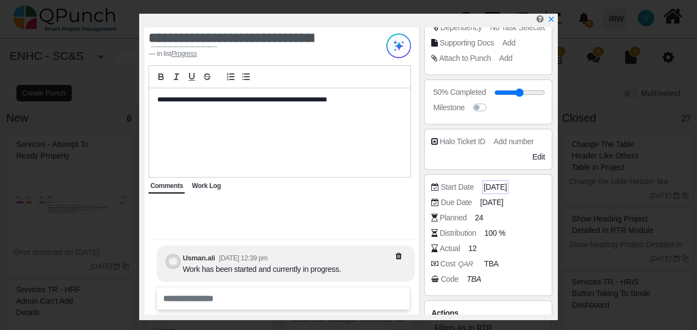
select select
click at [487, 200] on span "[DATE]" at bounding box center [492, 203] width 23 height 12
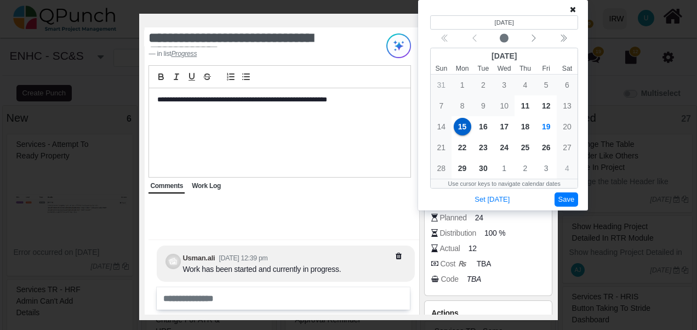
click at [575, 204] on button "Save" at bounding box center [566, 199] width 24 height 15
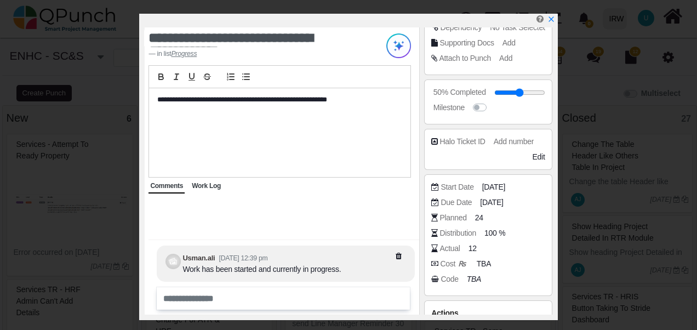
scroll to position [204, 0]
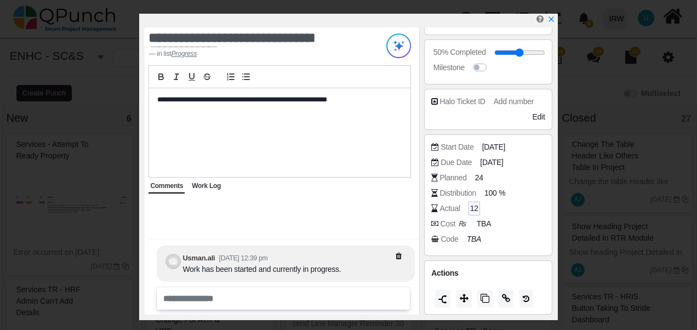
click at [470, 207] on span "12" at bounding box center [474, 209] width 8 height 12
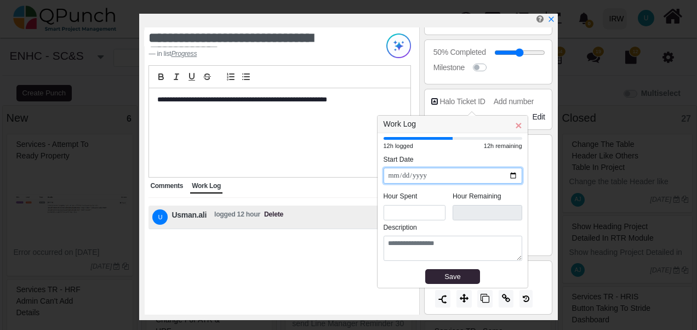
click at [514, 177] on input "**********" at bounding box center [452, 176] width 139 height 16
click at [544, 276] on div "Actions" at bounding box center [488, 287] width 128 height 54
click at [517, 126] on span "×" at bounding box center [518, 125] width 7 height 13
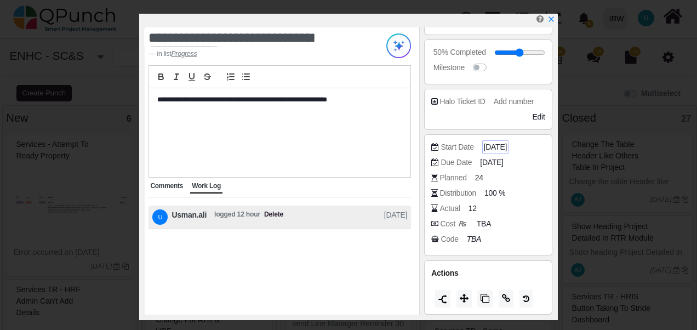
click at [493, 147] on span "[DATE]" at bounding box center [495, 147] width 23 height 12
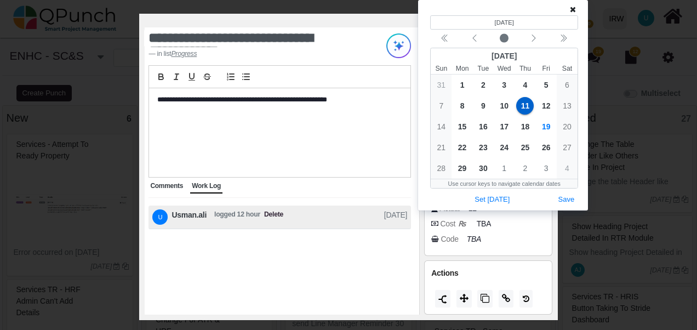
click at [573, 11] on icon at bounding box center [573, 9] width 6 height 8
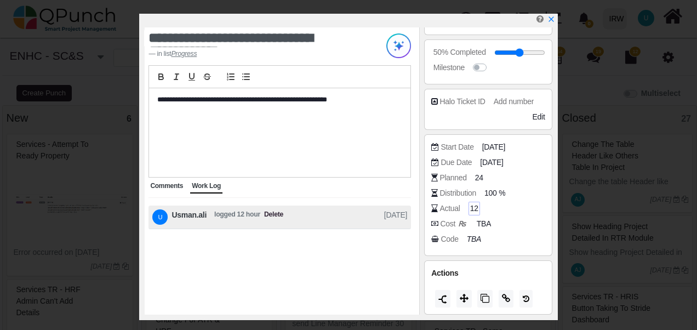
click at [470, 210] on span "12" at bounding box center [474, 209] width 8 height 12
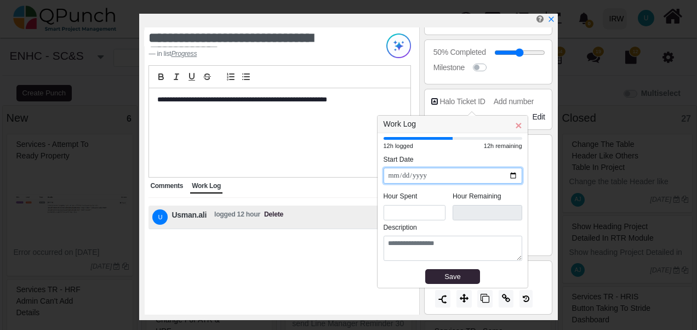
click at [512, 175] on input "**********" at bounding box center [452, 176] width 139 height 16
type input "**********"
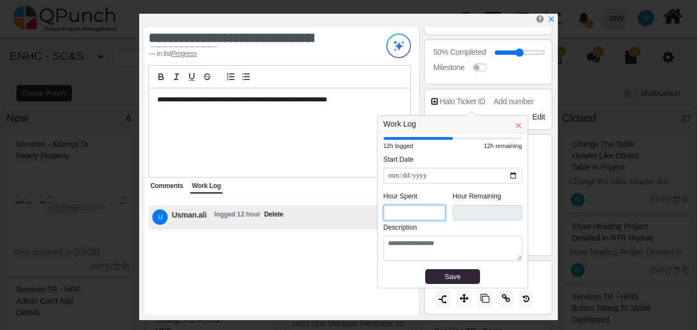
drag, startPoint x: 394, startPoint y: 210, endPoint x: 383, endPoint y: 210, distance: 11.0
click at [383, 210] on input "*" at bounding box center [414, 213] width 62 height 16
type input "*"
type input "****"
type input "*"
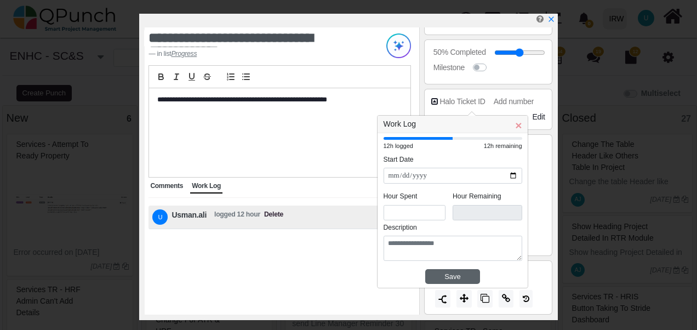
click at [443, 274] on div "Save" at bounding box center [452, 276] width 47 height 11
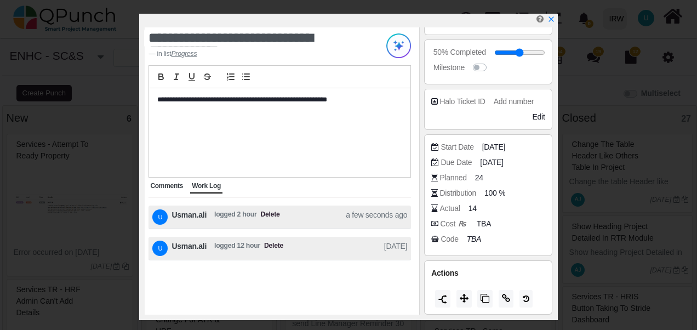
click at [162, 185] on span "Comments" at bounding box center [166, 186] width 33 height 8
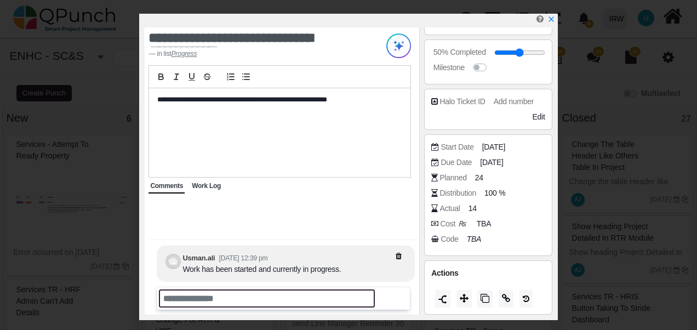
click at [218, 304] on input "text" at bounding box center [267, 298] width 216 height 18
type input "*"
drag, startPoint x: 164, startPoint y: 298, endPoint x: 323, endPoint y: 297, distance: 158.8
click at [323, 297] on input "**********" at bounding box center [267, 298] width 216 height 18
paste input "**********"
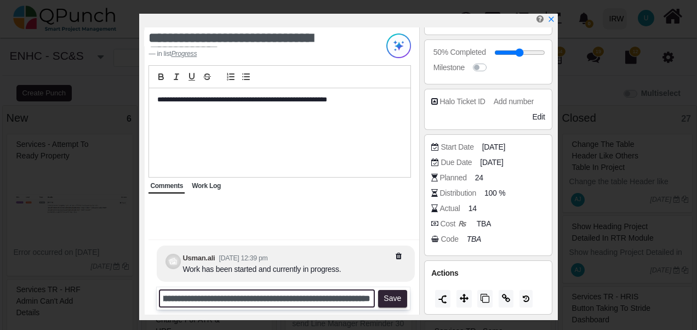
scroll to position [0, 199]
type input "**********"
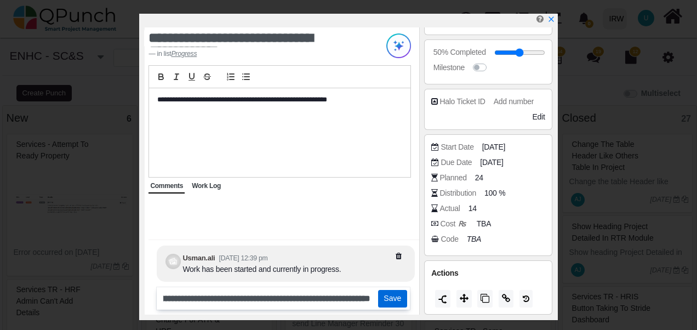
click at [389, 303] on button "Save" at bounding box center [392, 299] width 29 height 18
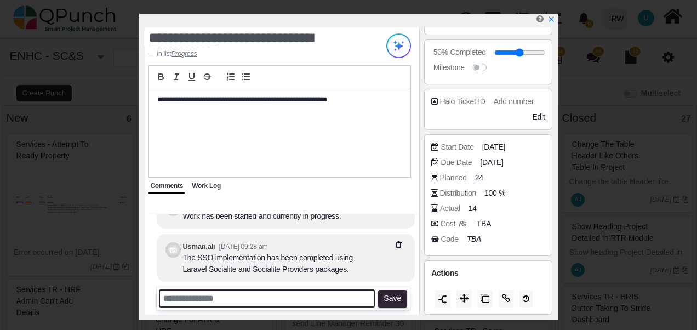
click at [236, 299] on input "text" at bounding box center [267, 298] width 216 height 18
paste input "**********"
drag, startPoint x: 286, startPoint y: 300, endPoint x: 313, endPoint y: 299, distance: 27.4
click at [313, 299] on input "**********" at bounding box center [267, 298] width 216 height 18
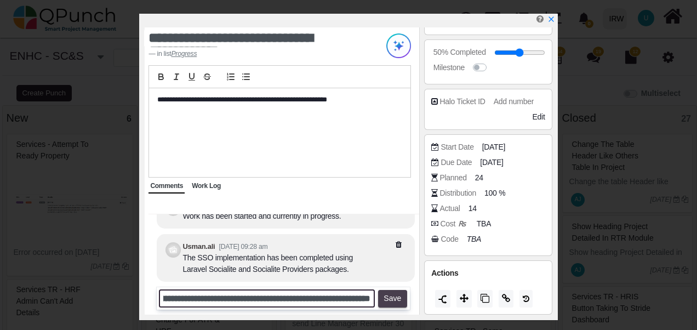
type input "**********"
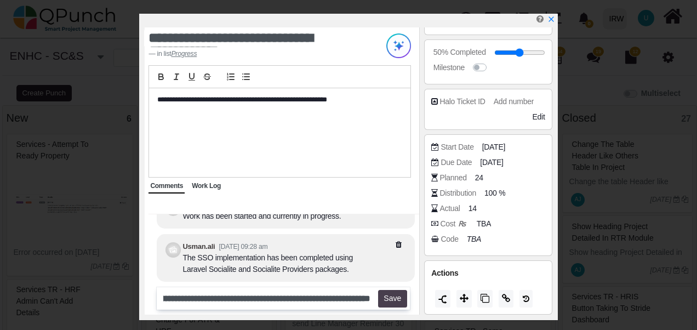
click at [388, 298] on button "Save" at bounding box center [392, 299] width 29 height 18
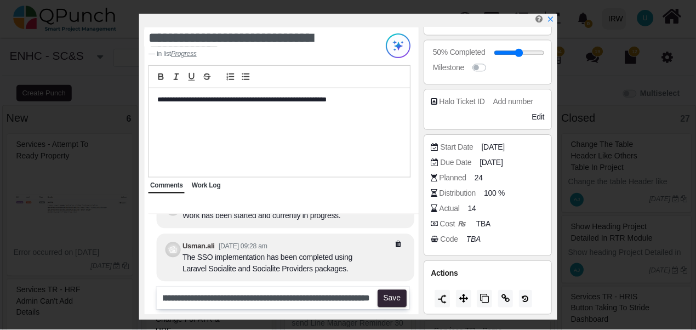
scroll to position [0, 0]
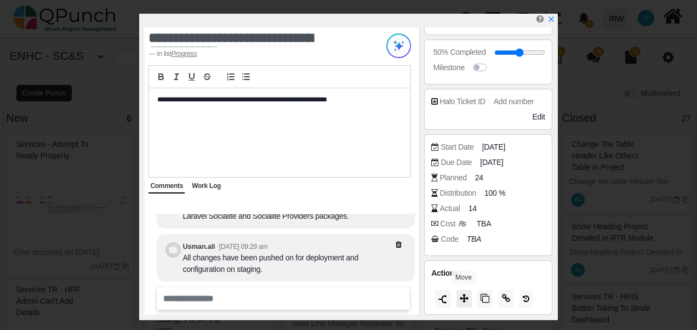
click at [463, 297] on icon at bounding box center [464, 298] width 9 height 9
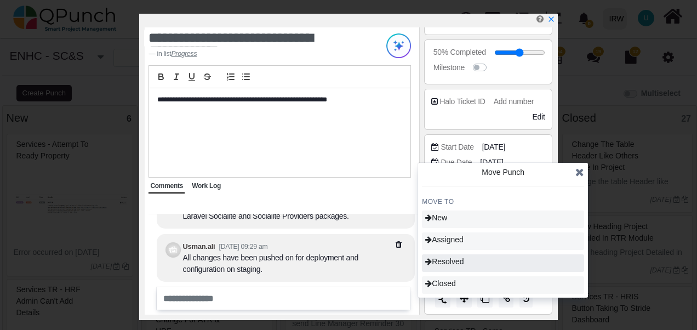
click at [458, 259] on span "Resolved" at bounding box center [444, 261] width 38 height 9
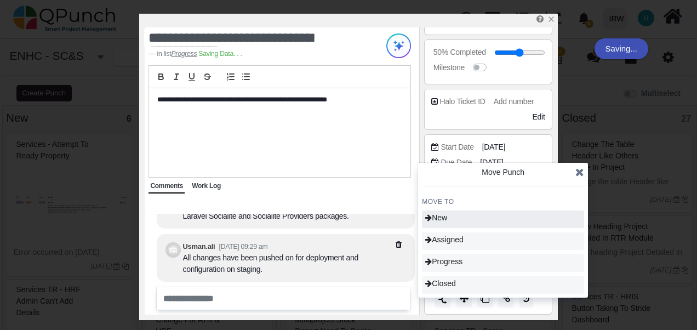
type input "**"
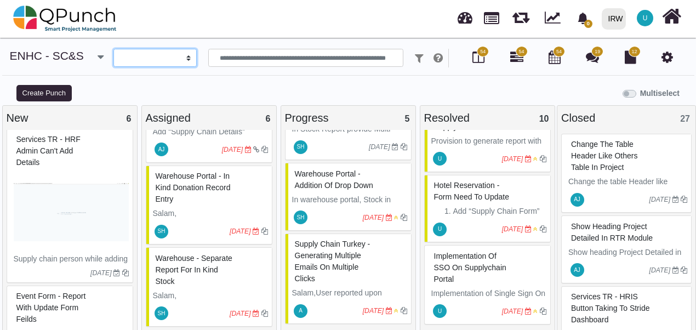
click at [184, 58] on select "**********" at bounding box center [154, 58] width 83 height 19
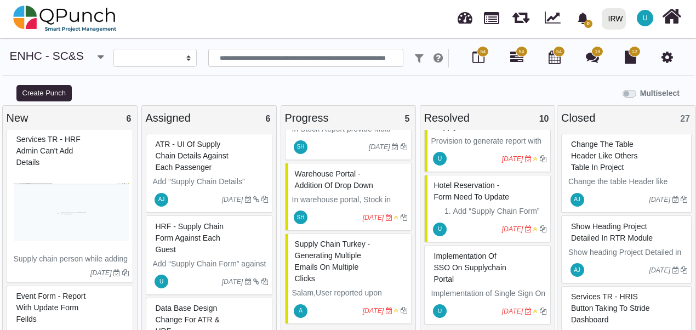
click at [179, 239] on span "HRF - Supply chain form against each guest" at bounding box center [190, 238] width 68 height 32
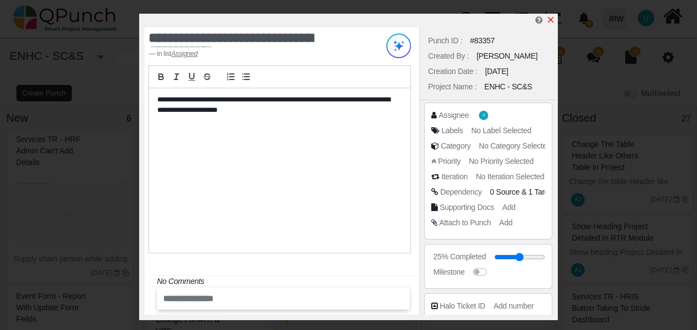
click at [551, 21] on icon "x" at bounding box center [550, 19] width 9 height 9
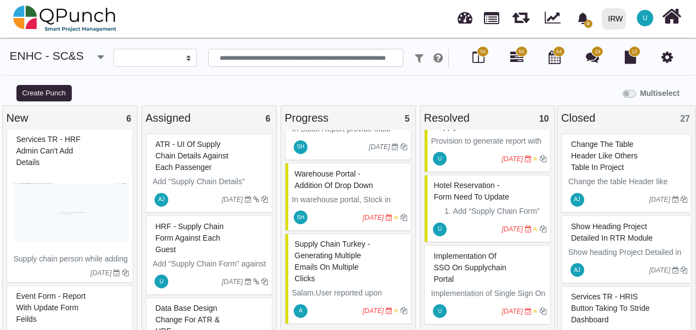
click at [466, 194] on span "Hotel Reservation - form need to update" at bounding box center [471, 191] width 75 height 20
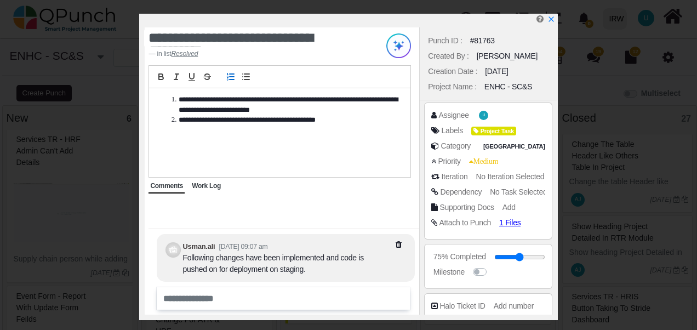
click at [205, 183] on span "Work Log" at bounding box center [206, 186] width 29 height 8
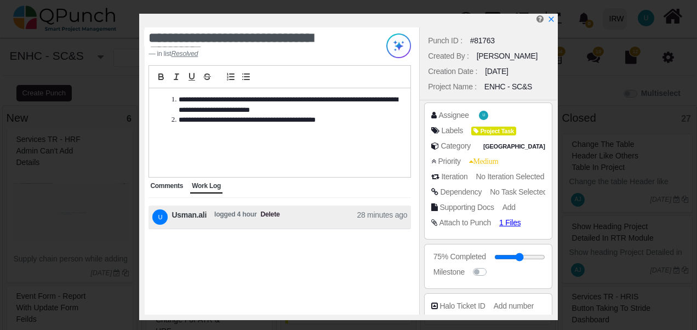
drag, startPoint x: 205, startPoint y: 183, endPoint x: 161, endPoint y: 192, distance: 45.2
click at [161, 192] on div "Comments" at bounding box center [166, 186] width 36 height 14
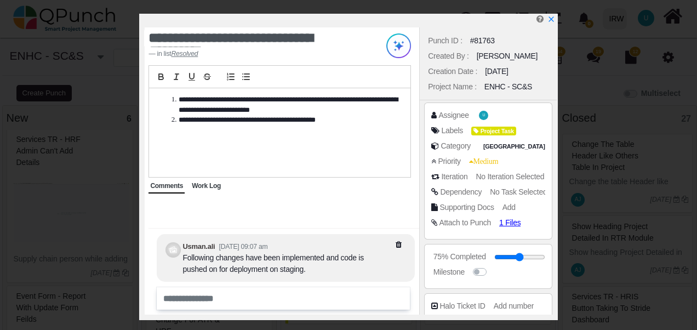
click at [308, 157] on div "**********" at bounding box center [279, 132] width 261 height 89
click at [331, 128] on div "**********" at bounding box center [279, 132] width 261 height 89
click at [318, 119] on li "**********" at bounding box center [282, 120] width 228 height 10
click at [341, 123] on li "**********" at bounding box center [282, 120] width 228 height 10
click at [547, 20] on icon "x" at bounding box center [551, 19] width 8 height 8
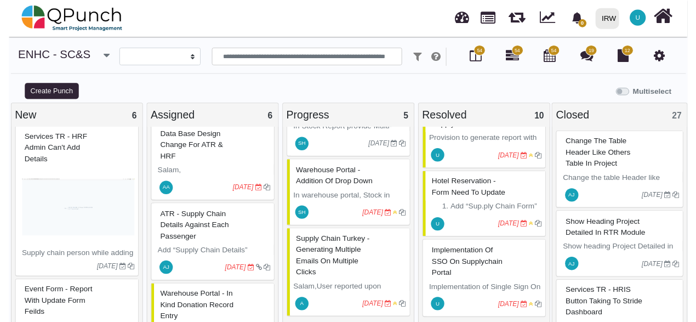
scroll to position [296, 0]
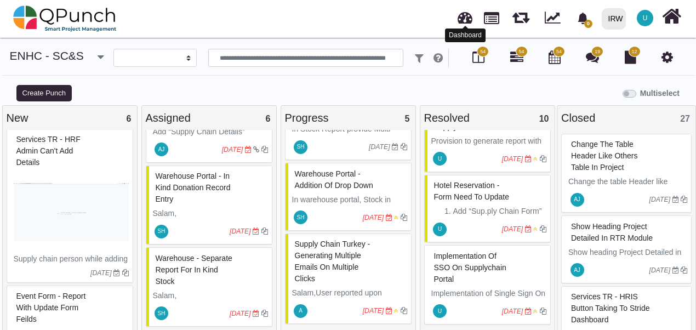
click at [464, 19] on link at bounding box center [464, 16] width 15 height 18
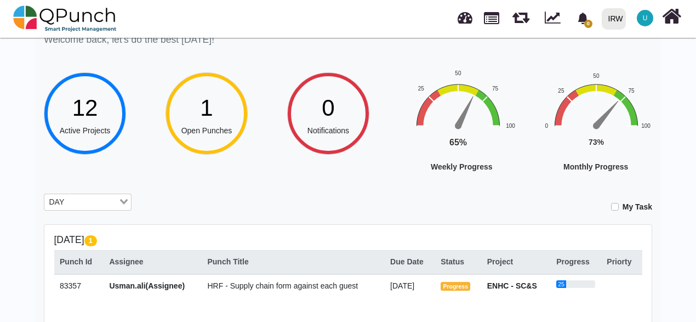
scroll to position [110, 0]
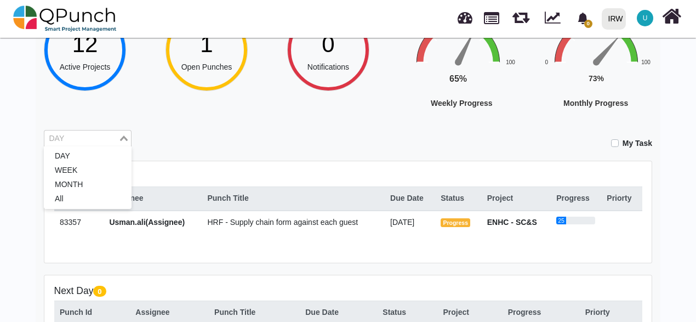
click at [90, 135] on input "Search for option" at bounding box center [81, 139] width 72 height 12
click at [84, 170] on li "WEEK" at bounding box center [88, 170] width 88 height 14
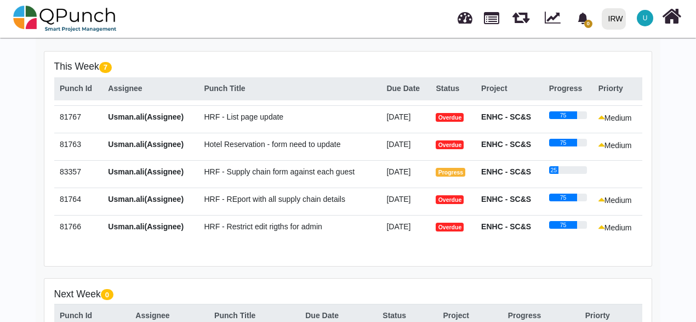
scroll to position [0, 0]
